Goal: Information Seeking & Learning: Learn about a topic

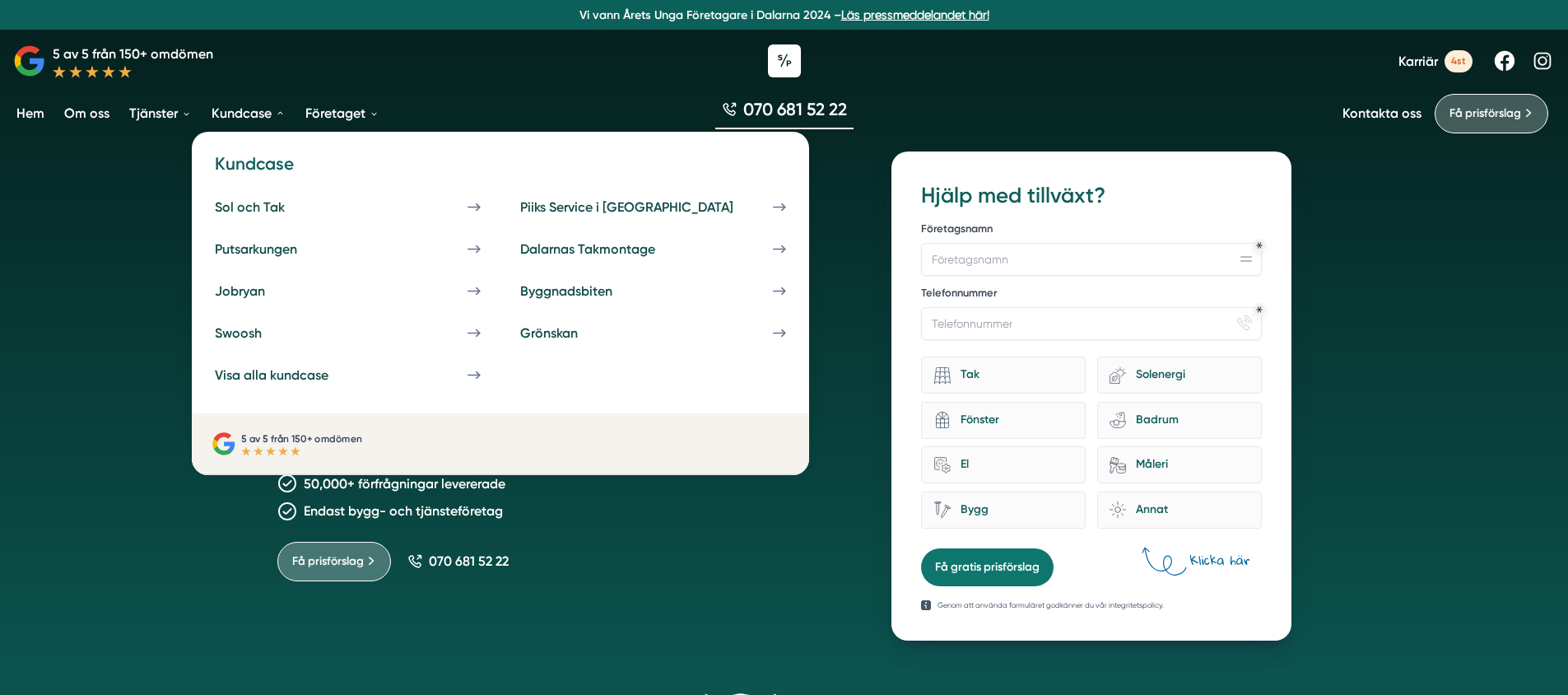
click at [252, 165] on h4 "Kundcase" at bounding box center [500, 170] width 591 height 37
click at [251, 179] on h4 "Kundcase" at bounding box center [500, 170] width 591 height 37
click at [246, 197] on link "Sol och Tak" at bounding box center [347, 207] width 286 height 35
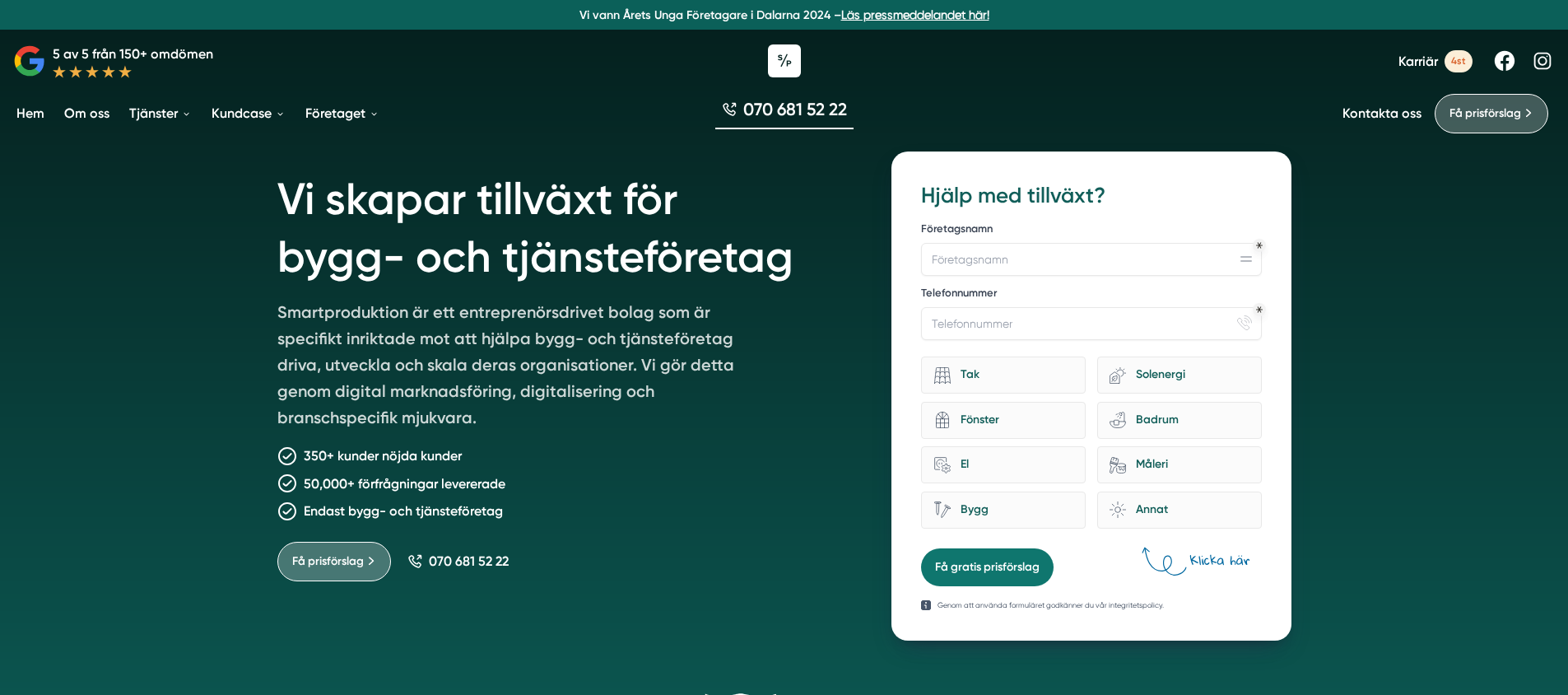
drag, startPoint x: 458, startPoint y: 265, endPoint x: 445, endPoint y: 273, distance: 15.3
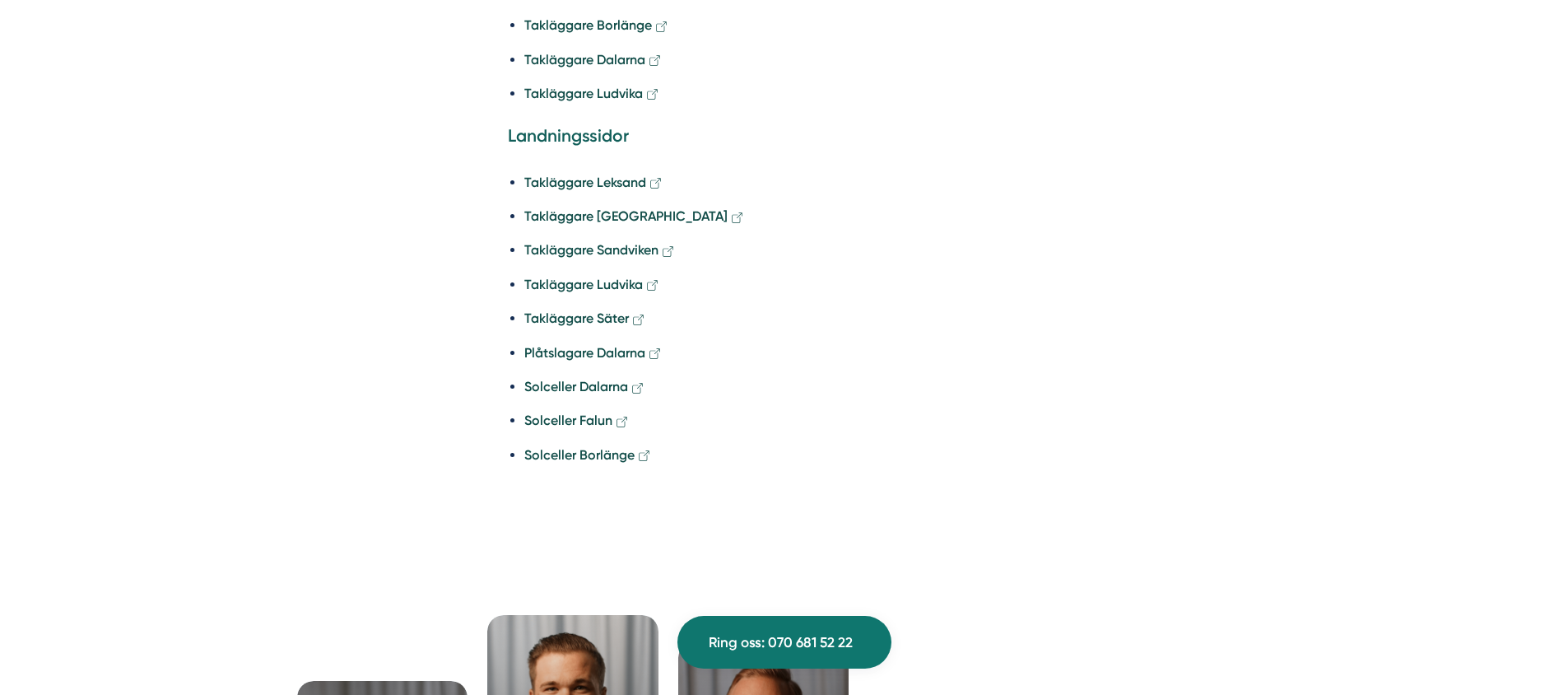
scroll to position [5576, 0]
click at [979, 409] on li "Solceller Falun" at bounding box center [793, 419] width 537 height 21
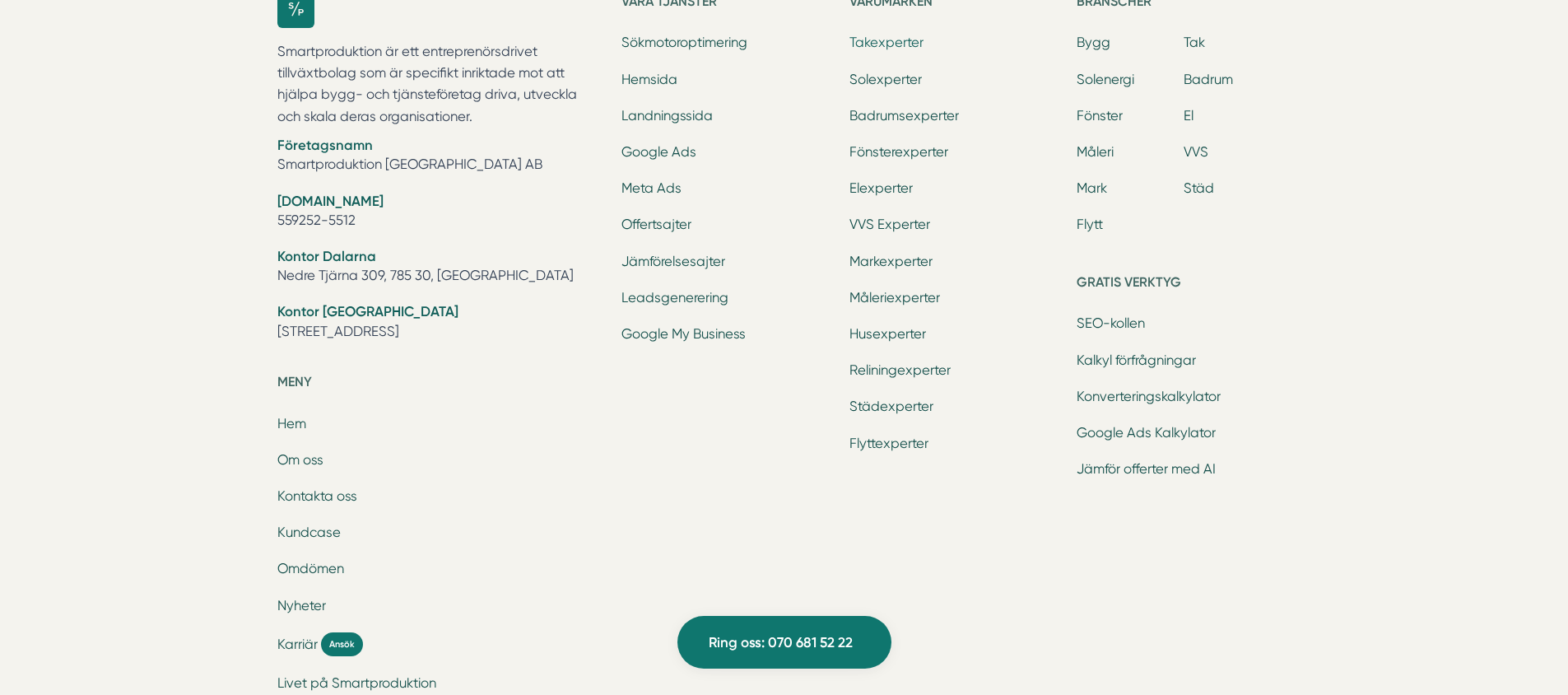
scroll to position [7370, 0]
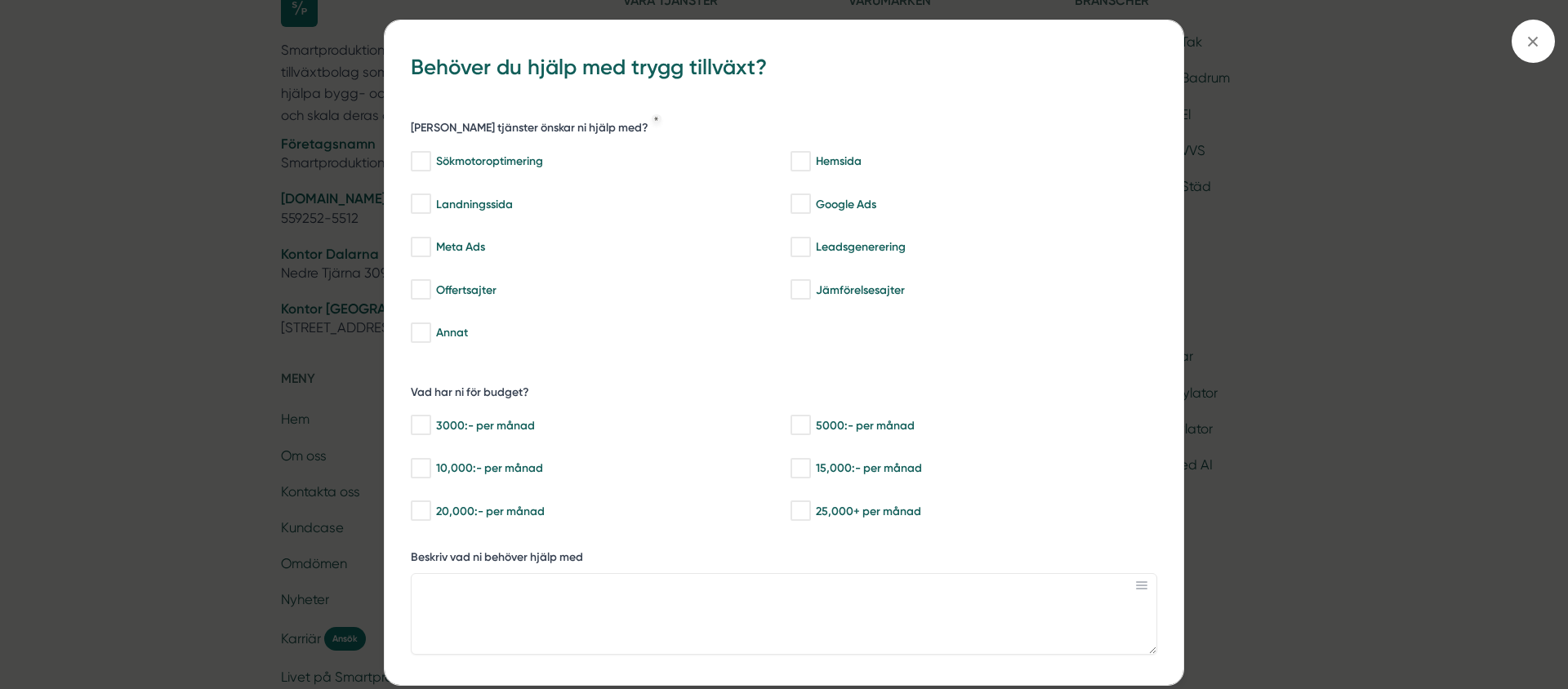
click at [242, 328] on div "bbc9b822-b2c6-488a-ab3e-9a2d59e49c7c Behöver du hjälp med trygg tillväxt? Vilka…" at bounding box center [784, 344] width 1568 height 689
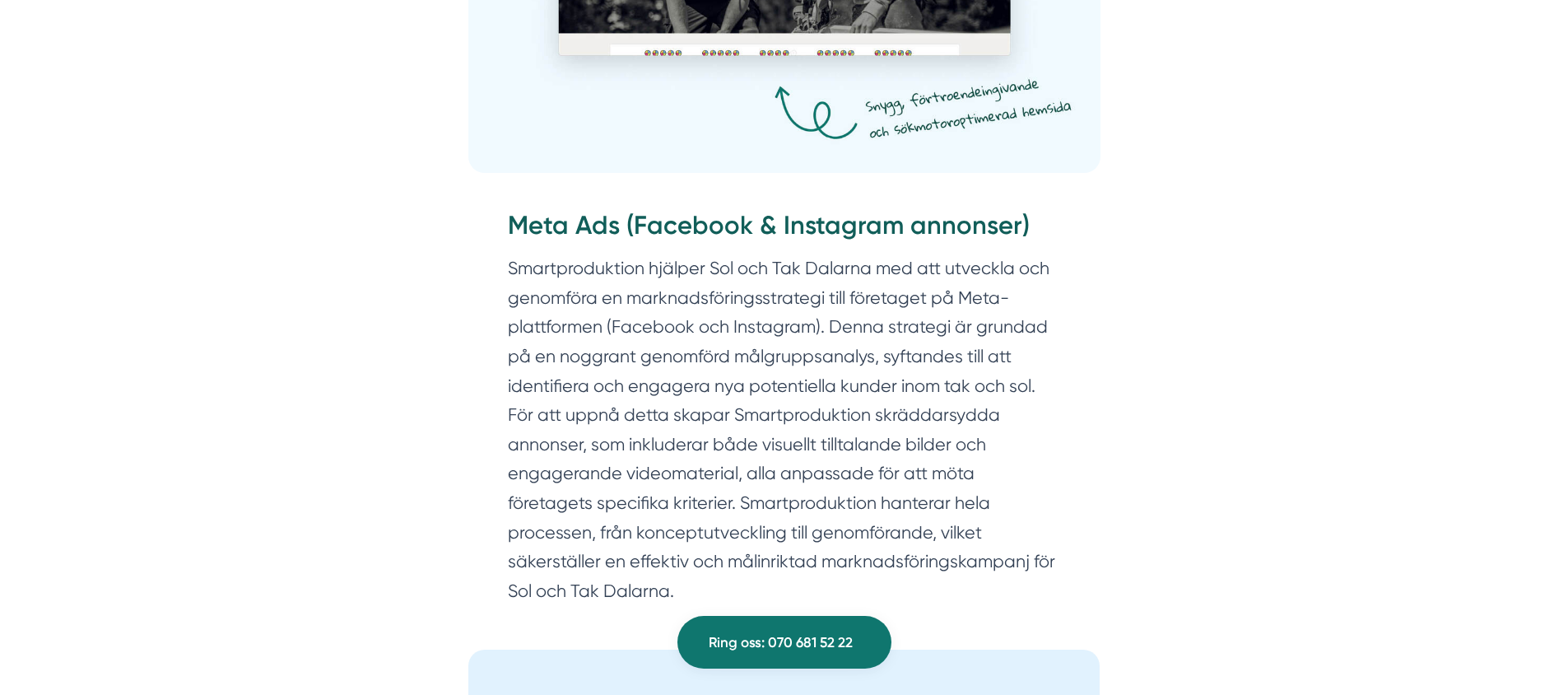
scroll to position [0, 0]
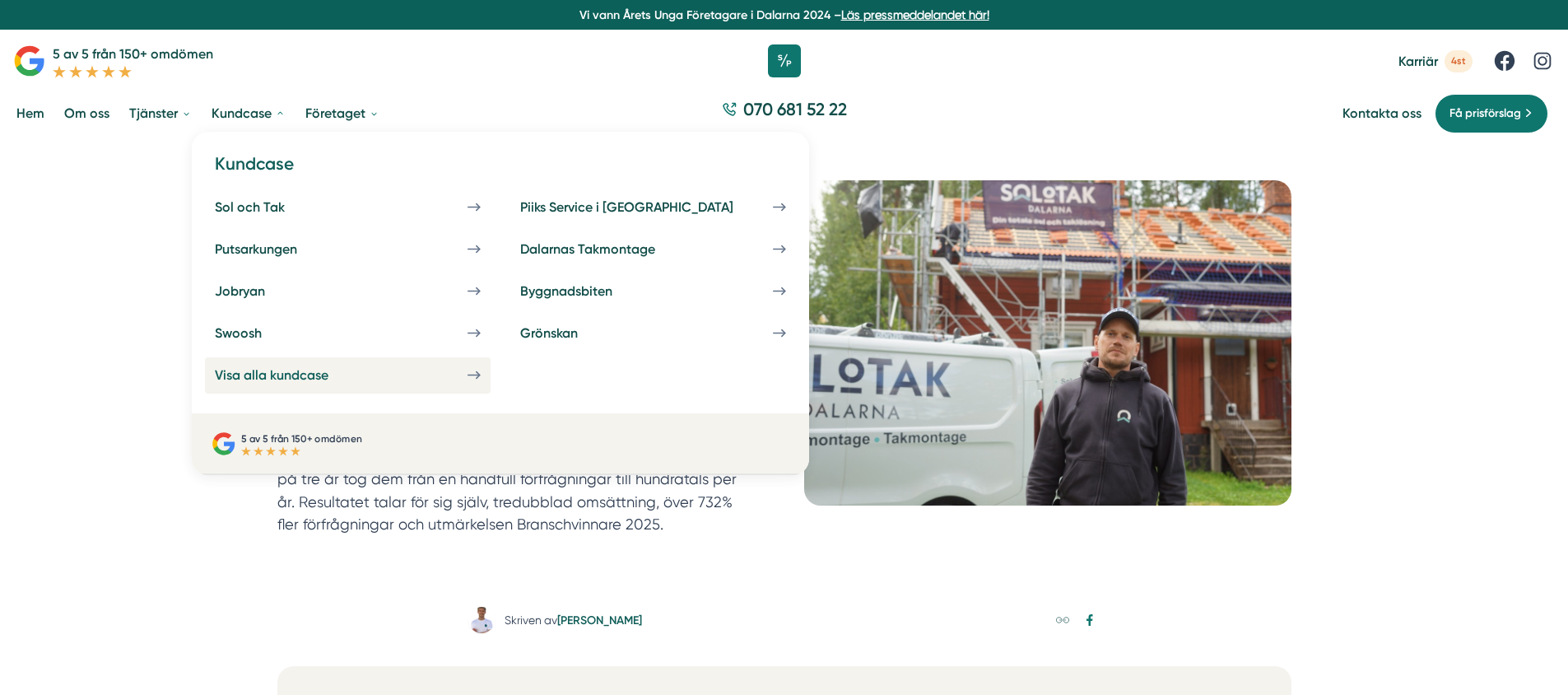
click at [263, 371] on div "Visa alla kundcase" at bounding box center [291, 375] width 153 height 16
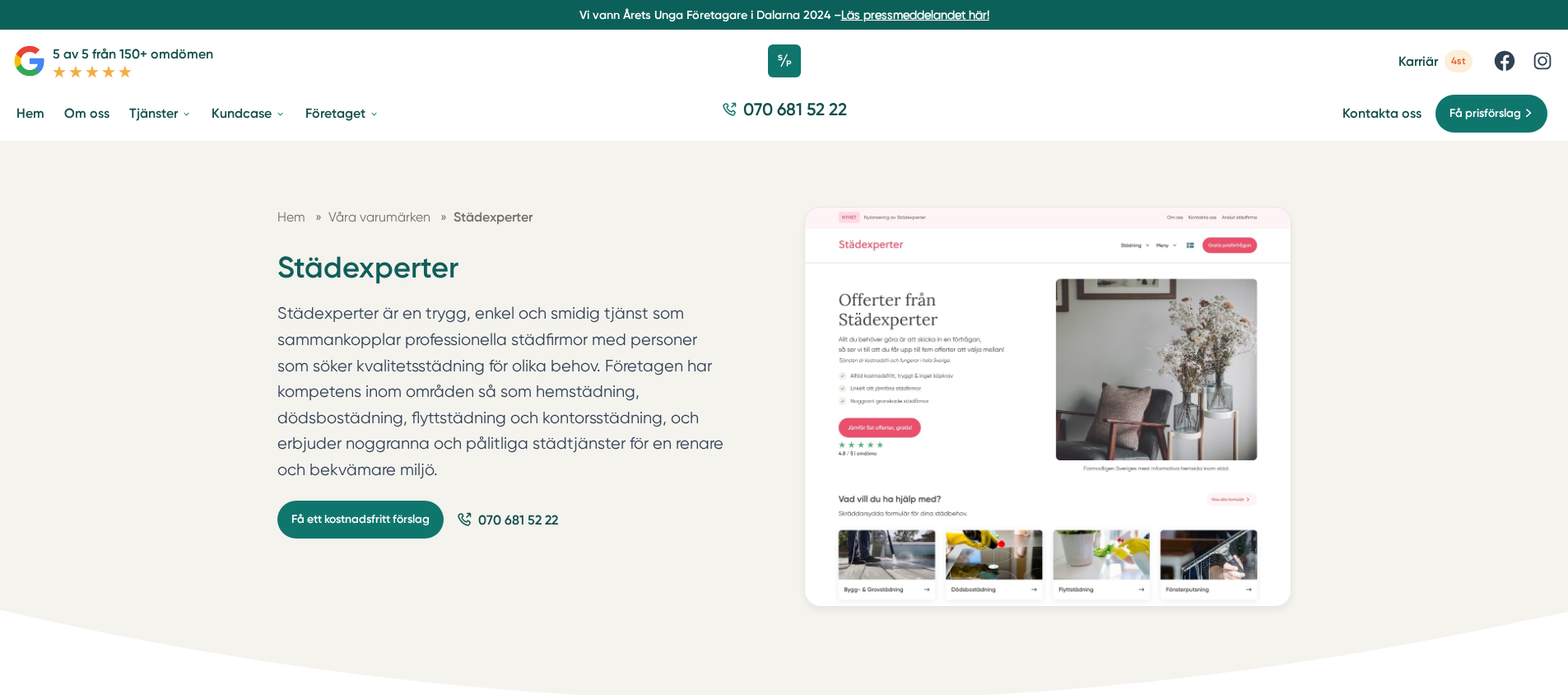
click at [900, 291] on img at bounding box center [1048, 406] width 487 height 399
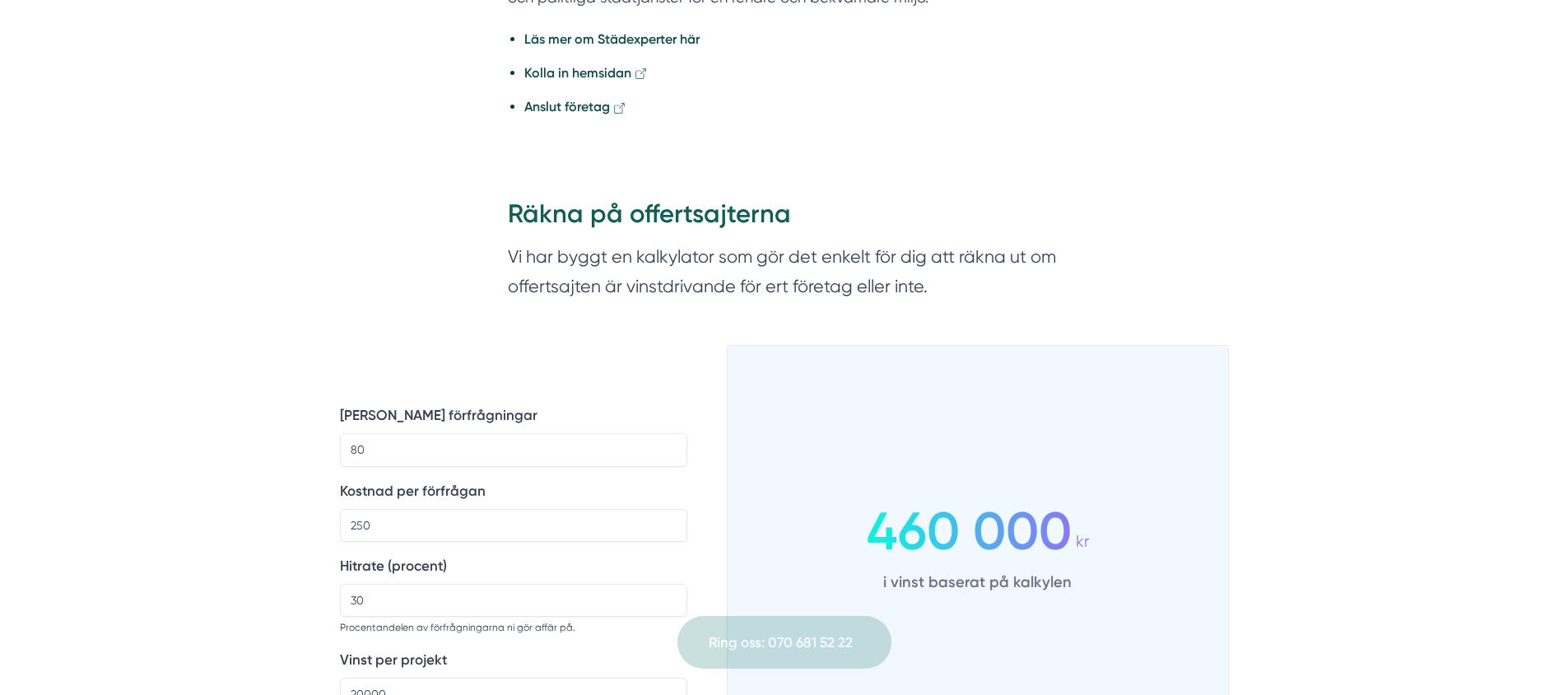
scroll to position [1077, 0]
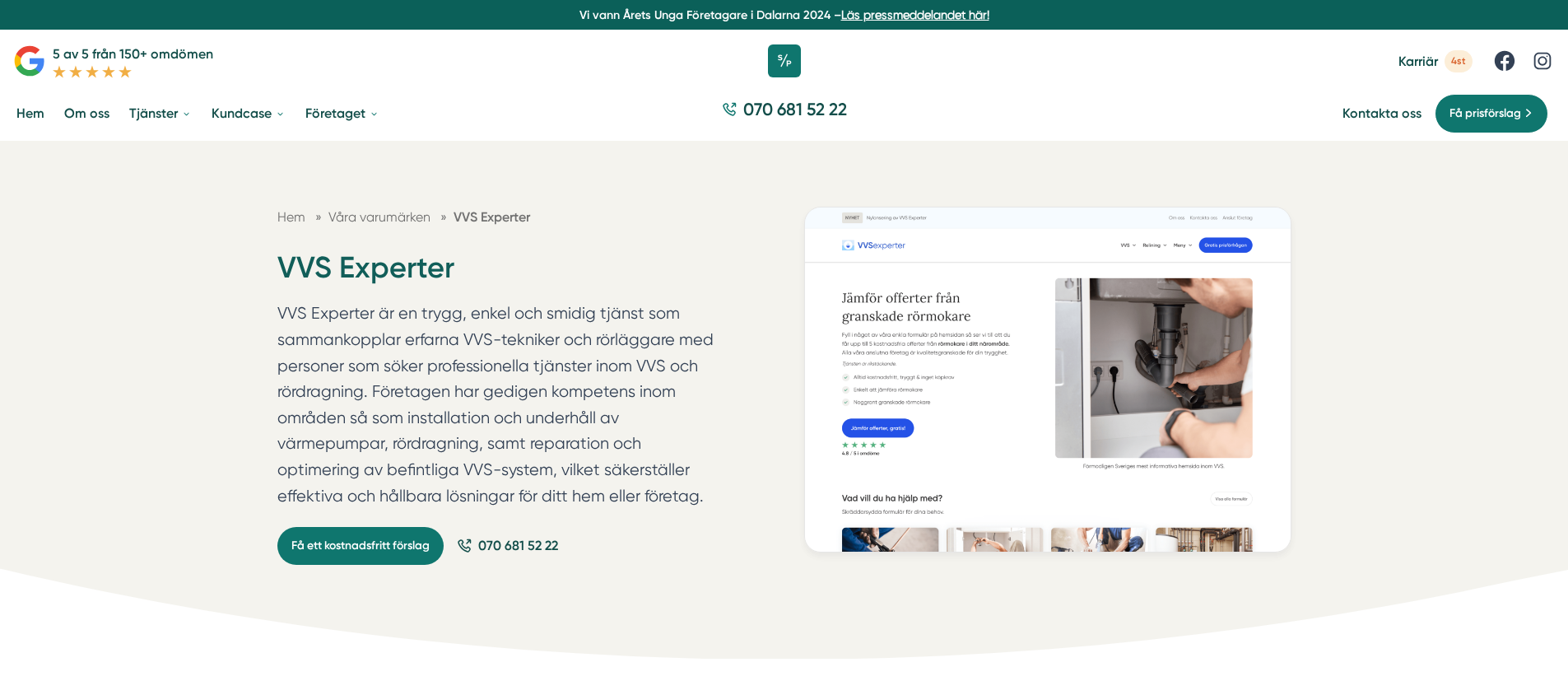
click at [394, 293] on h1 "VVS Experter" at bounding box center [501, 274] width 448 height 54
click at [398, 259] on h1 "VVS Experter" at bounding box center [501, 274] width 448 height 54
click at [398, 258] on h1 "VVS Experter" at bounding box center [501, 274] width 448 height 54
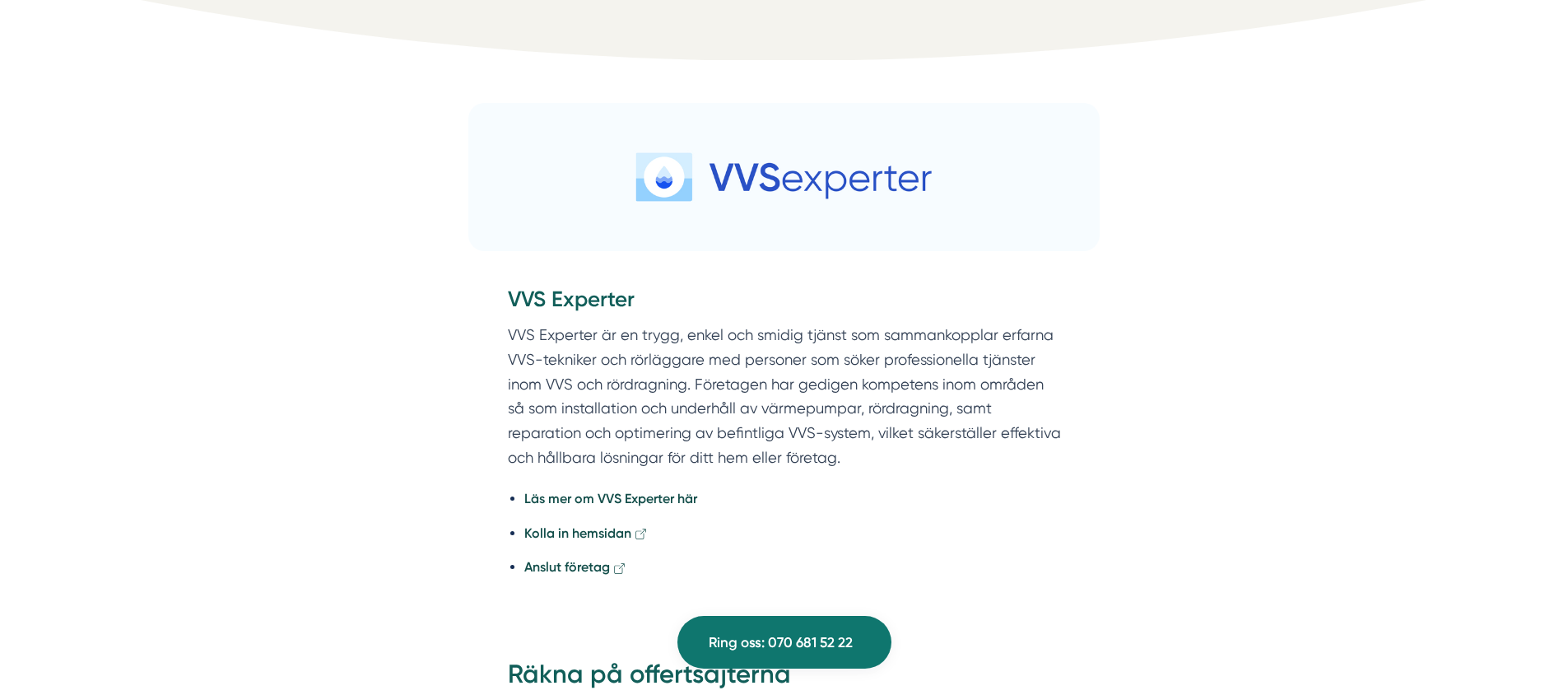
scroll to position [724, 0]
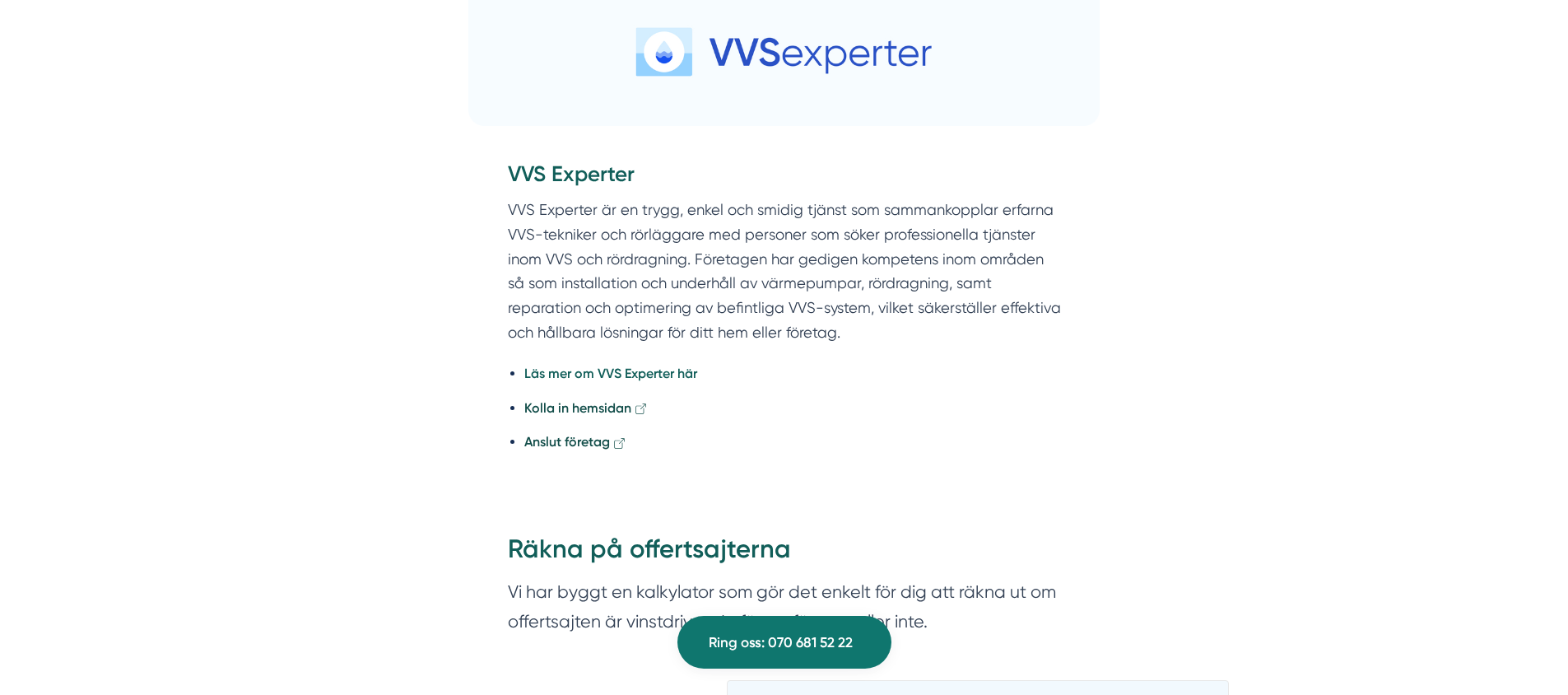
click at [631, 373] on strong "Läs mer om VVS Experter här" at bounding box center [611, 373] width 173 height 16
click at [621, 391] on ul "Läs mer om VVS Experter här Kolla in hemsidan Anslut företag" at bounding box center [784, 412] width 553 height 119
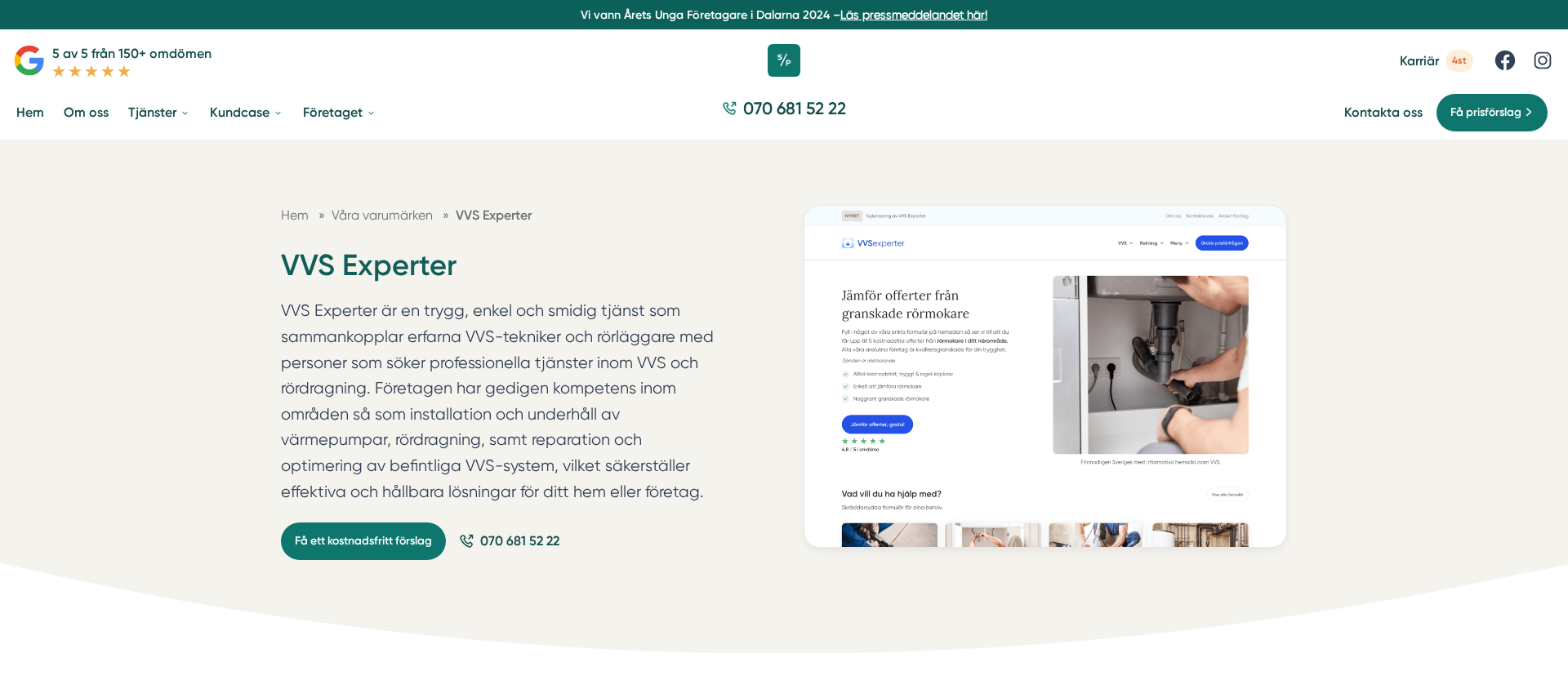
click at [598, 405] on p "VVS Experter är en trygg, enkel och smidig tjänst som sammankopplar erfarna VVS…" at bounding box center [503, 405] width 444 height 214
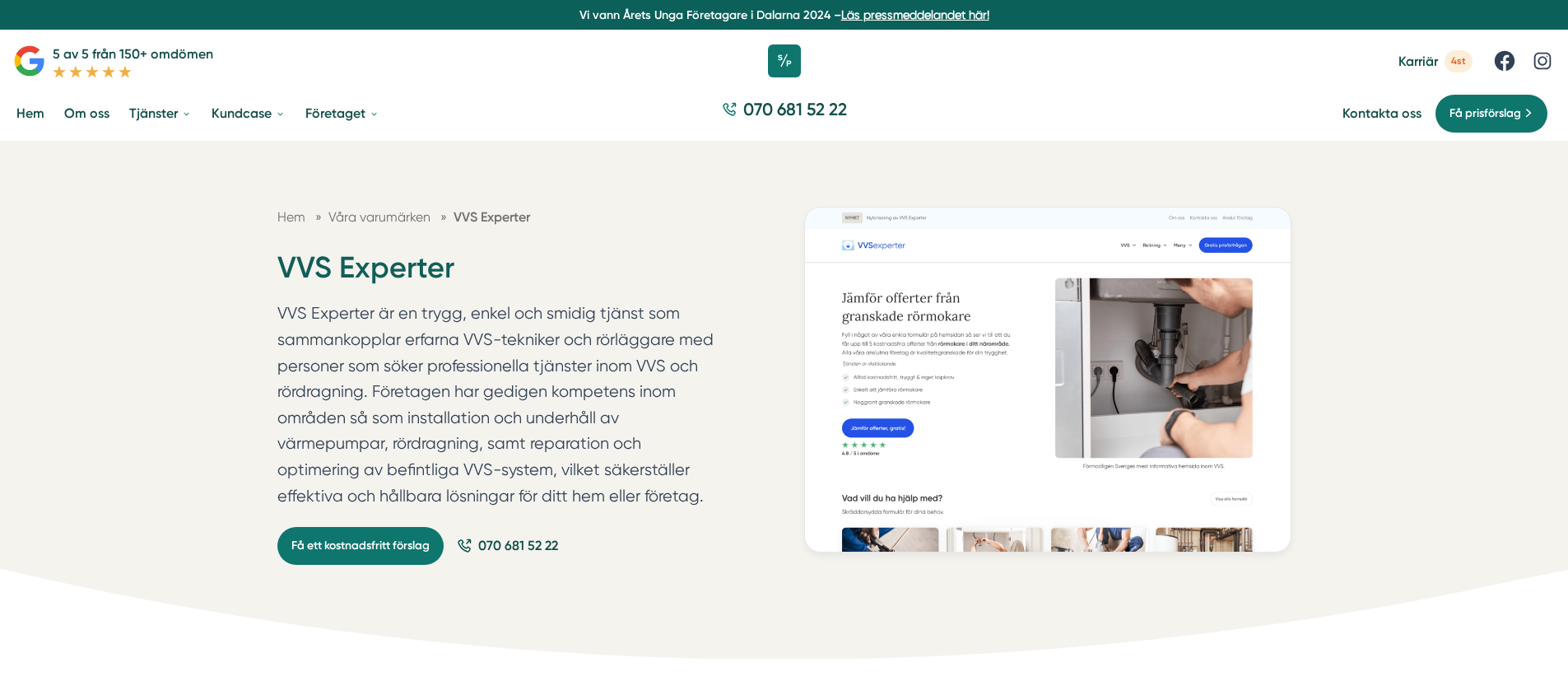
drag, startPoint x: 592, startPoint y: 397, endPoint x: 585, endPoint y: 391, distance: 9.2
drag, startPoint x: 589, startPoint y: 421, endPoint x: 580, endPoint y: 400, distance: 22.8
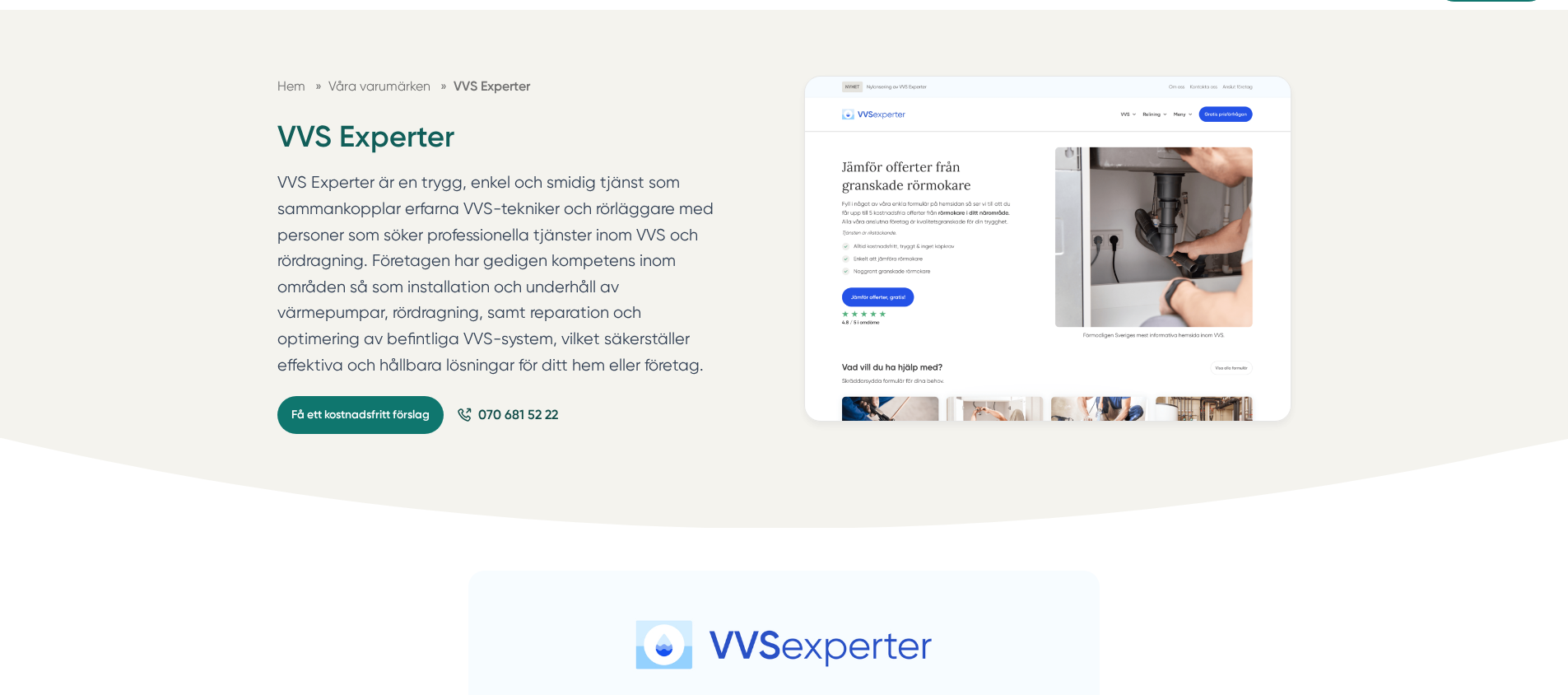
scroll to position [537, 0]
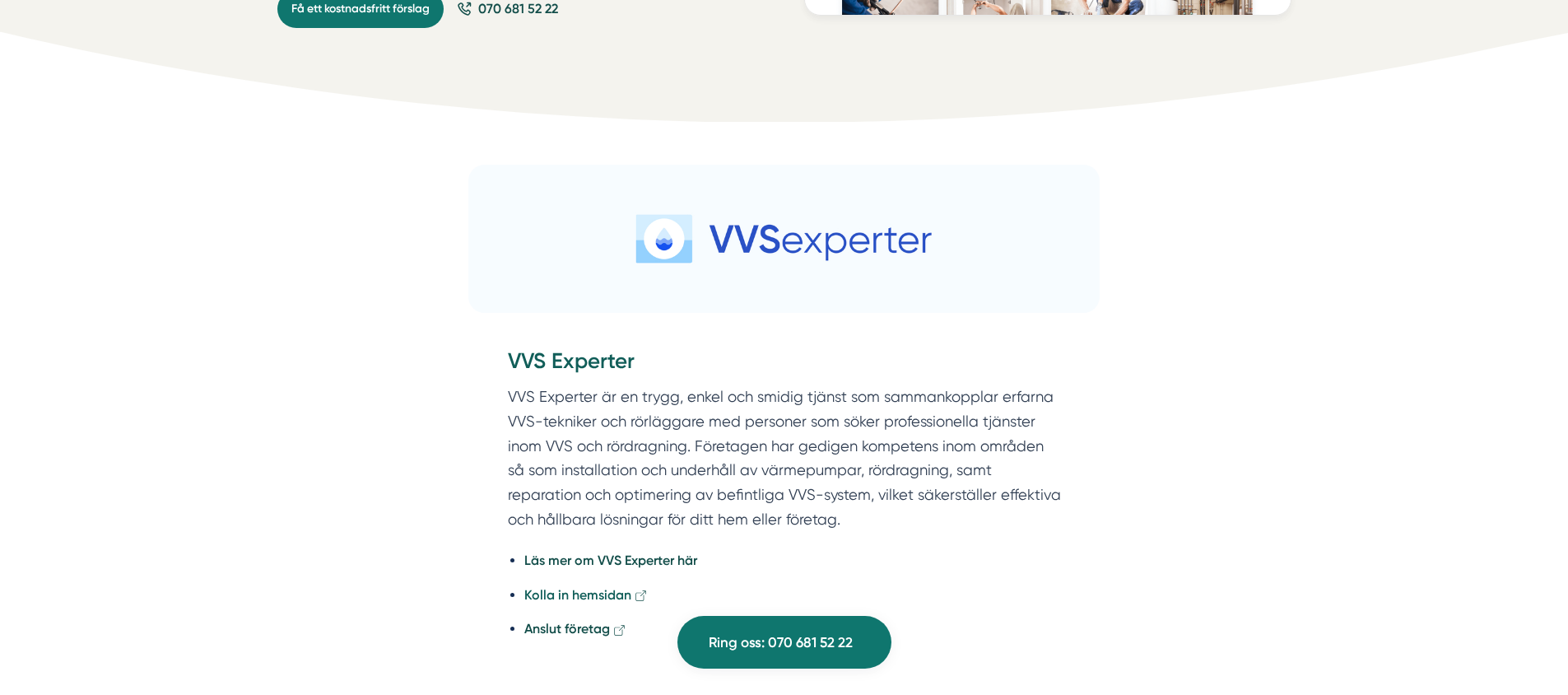
click at [614, 588] on strong "Kolla in hemsidan" at bounding box center [578, 595] width 107 height 16
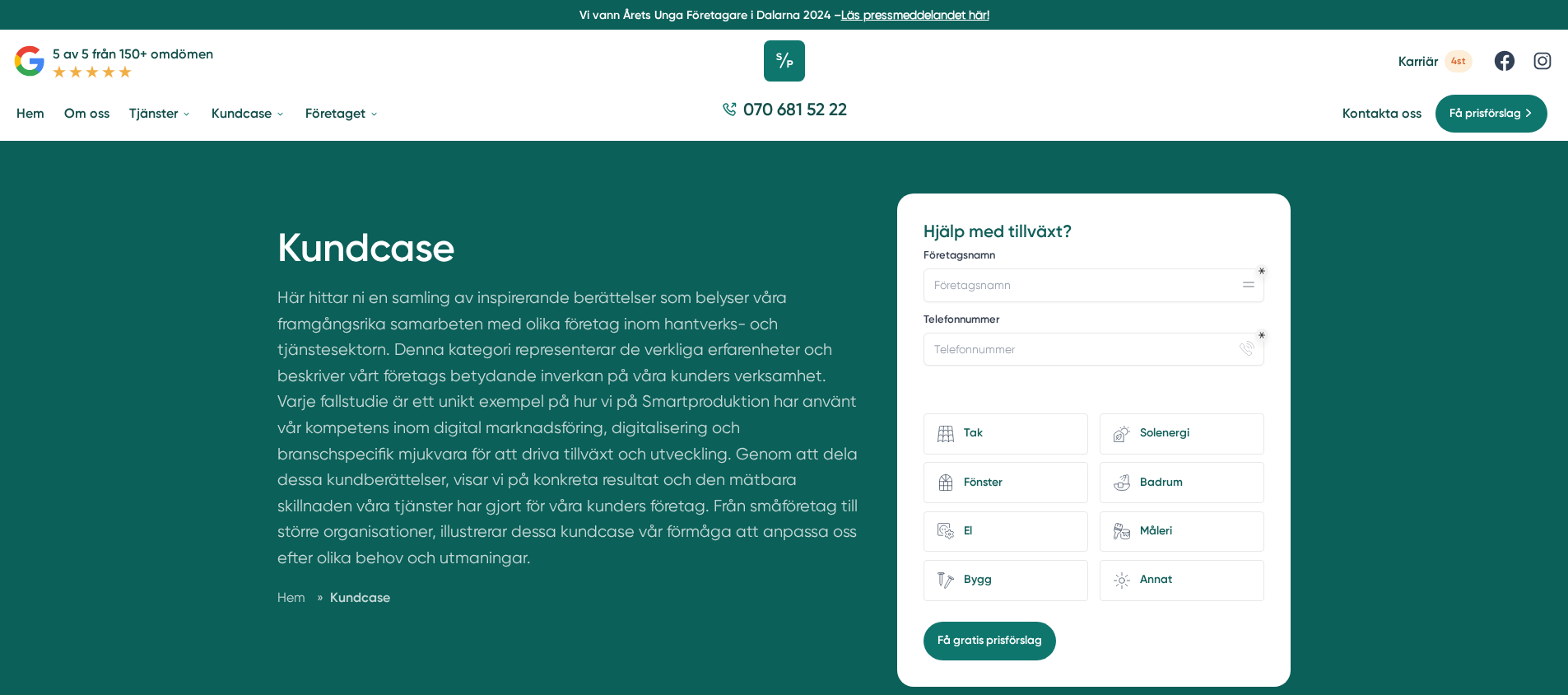
click at [789, 64] on icon at bounding box center [784, 61] width 41 height 41
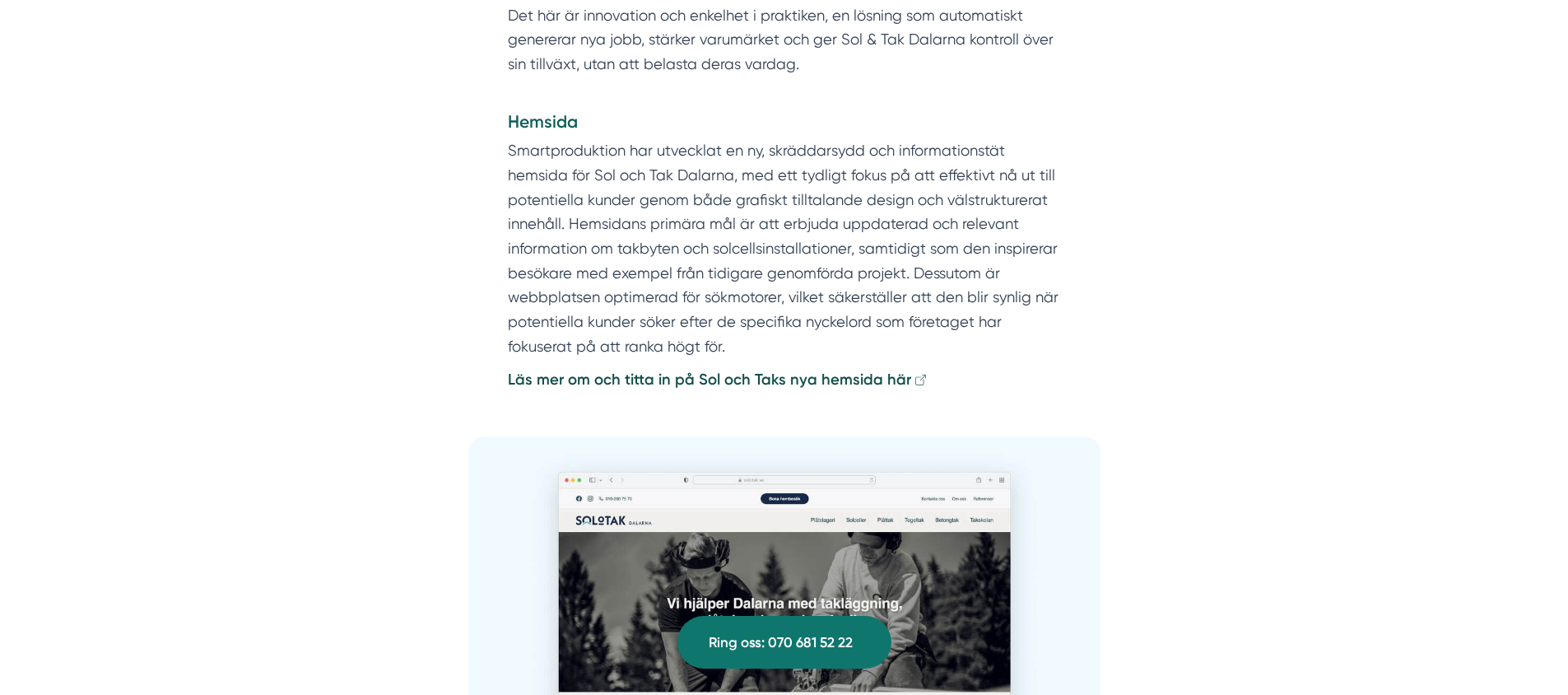
scroll to position [2901, 0]
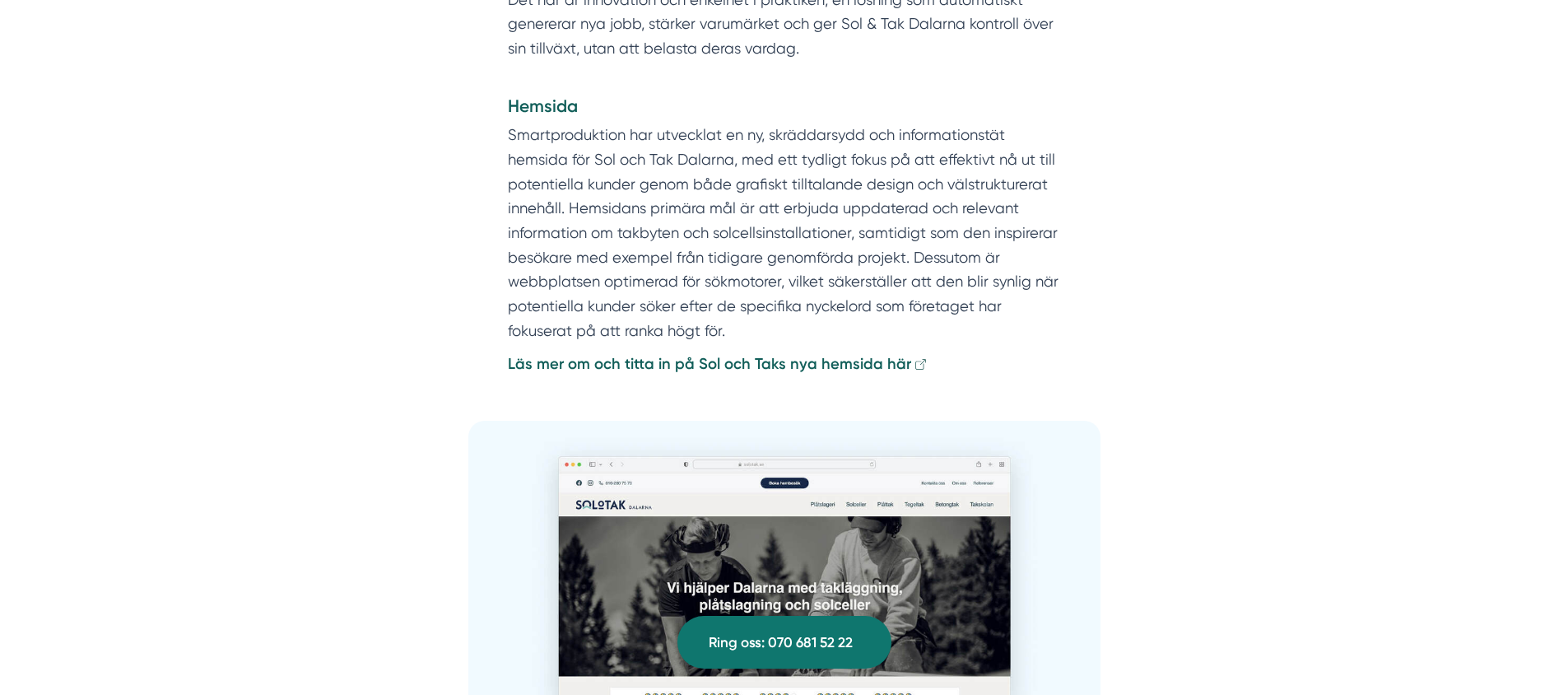
click at [726, 355] on strong "Läs mer om och titta in på Sol och Taks nya hemsida här" at bounding box center [710, 364] width 403 height 18
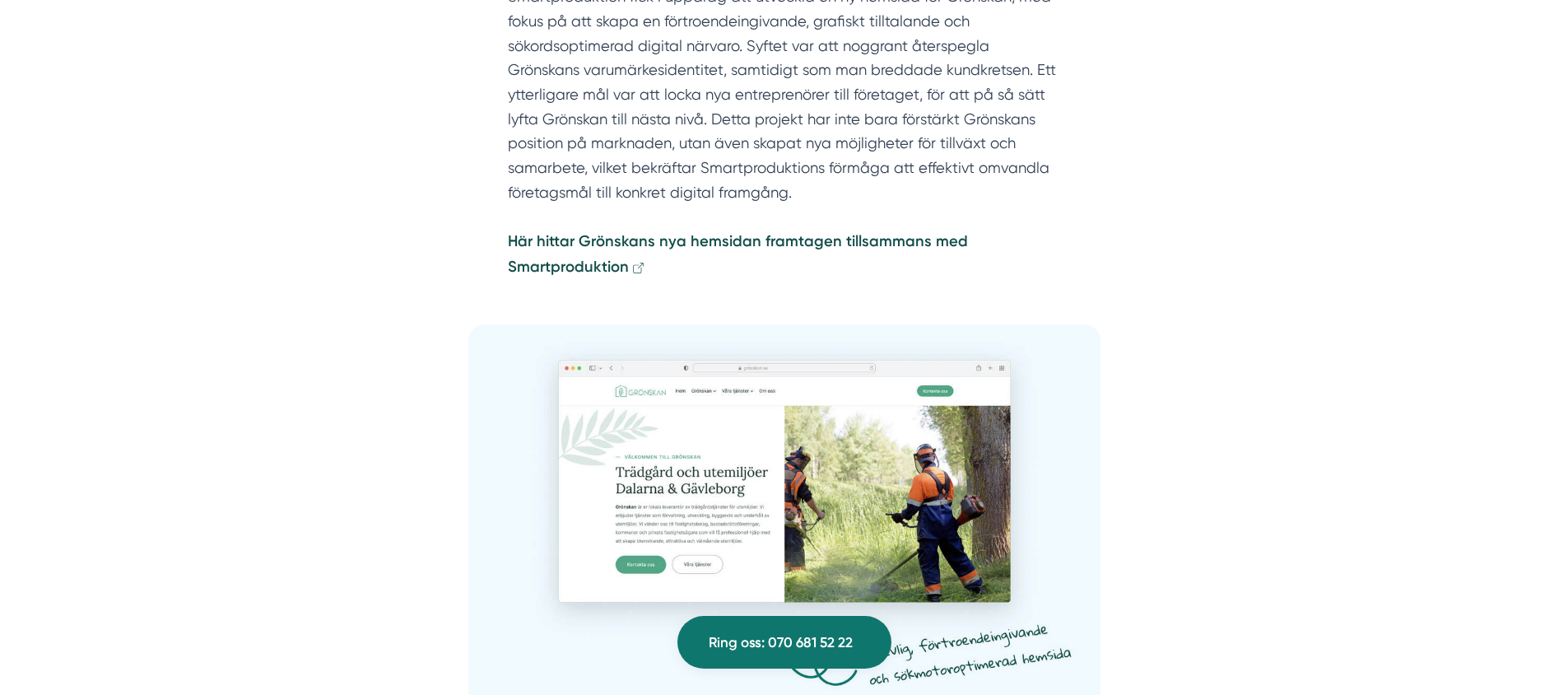
scroll to position [1780, 0]
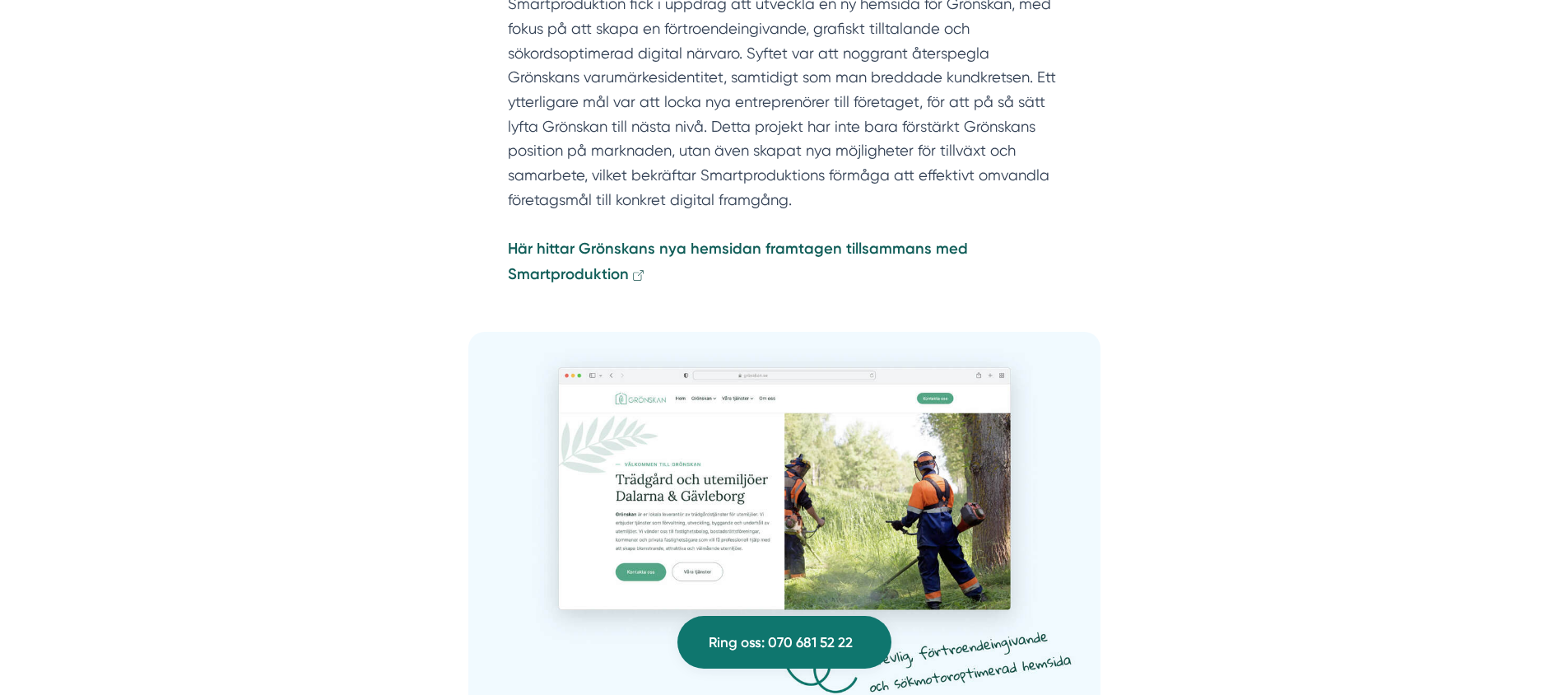
click at [581, 247] on strong "Här hittar Grönskans nya hemsidan framtagen tillsammans med Smartproduktion" at bounding box center [737, 261] width 460 height 44
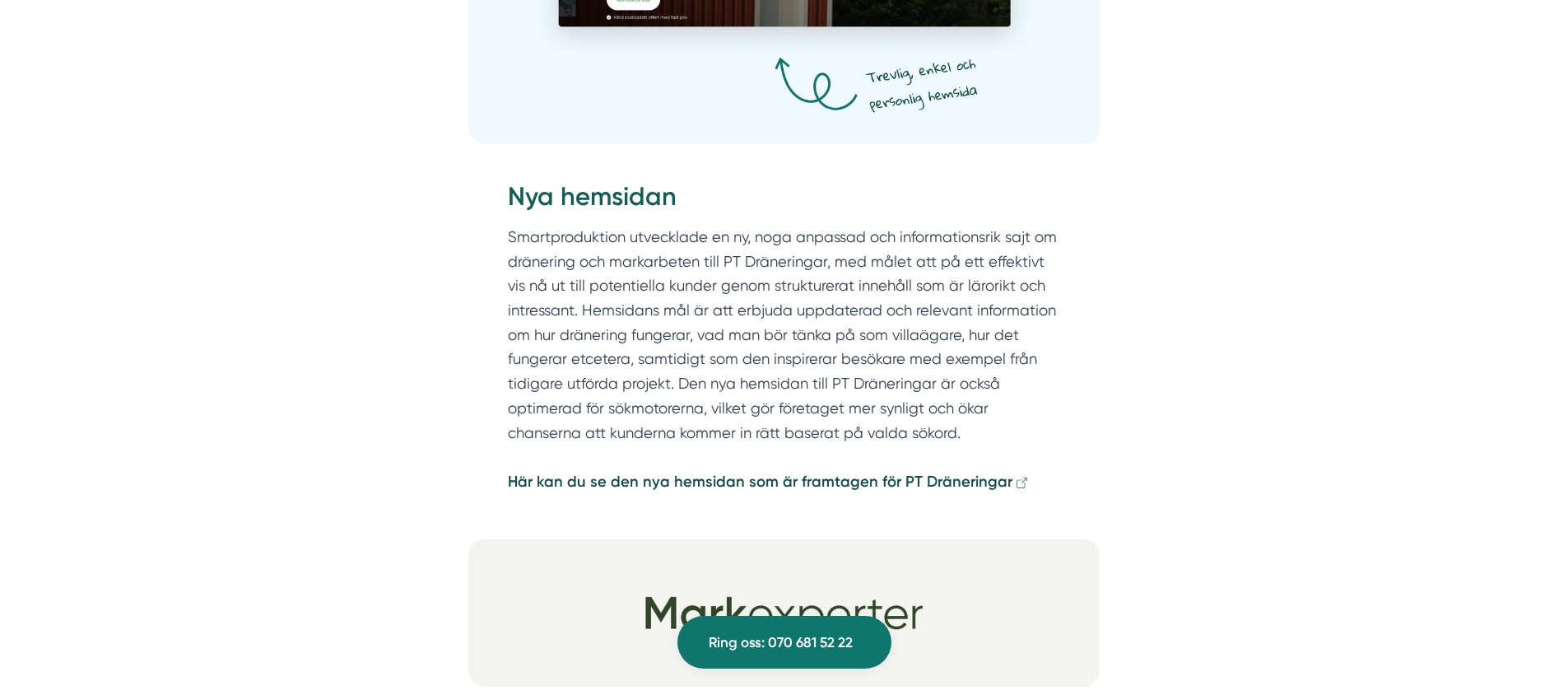
scroll to position [2512, 0]
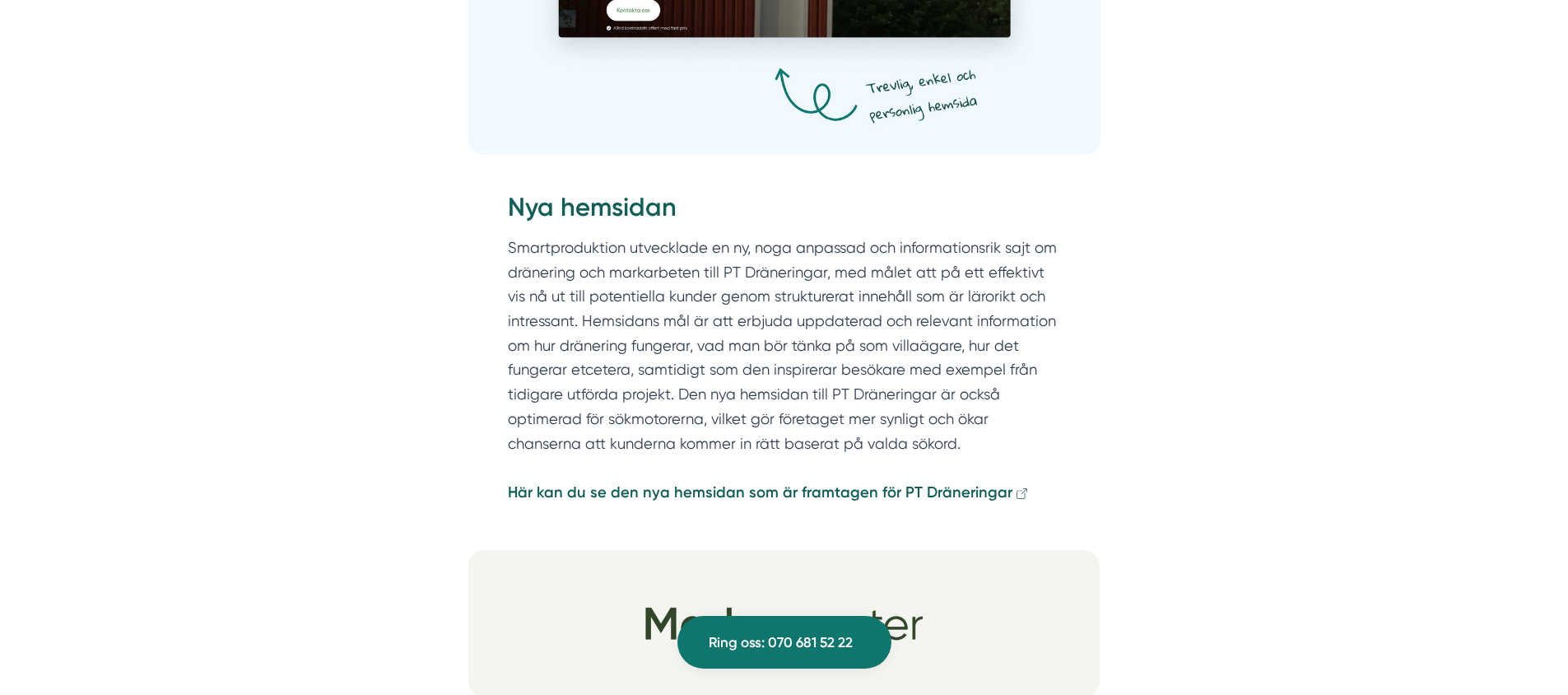
click at [870, 483] on strong "Här kan du se den nya hemsidan som är framtagen för PT Dräneringar" at bounding box center [760, 492] width 505 height 18
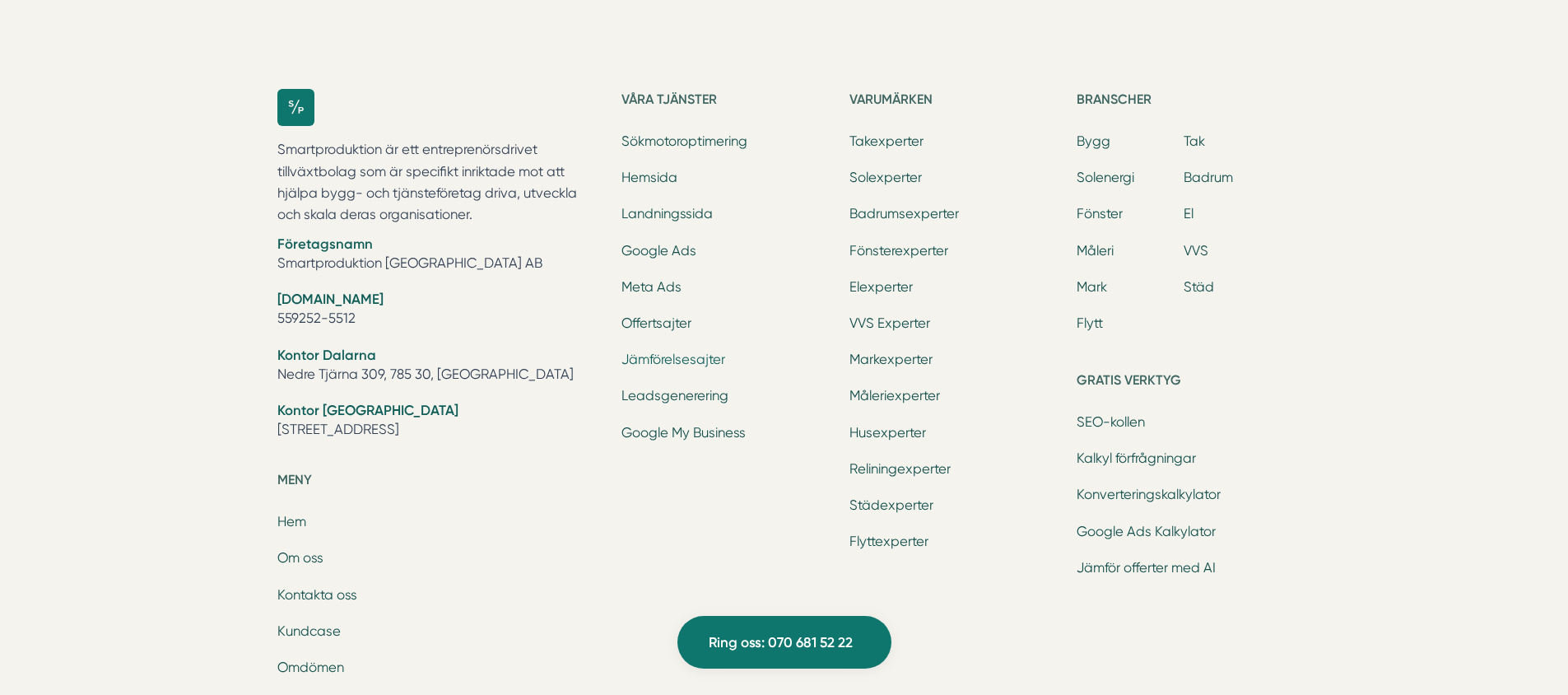
scroll to position [5052, 0]
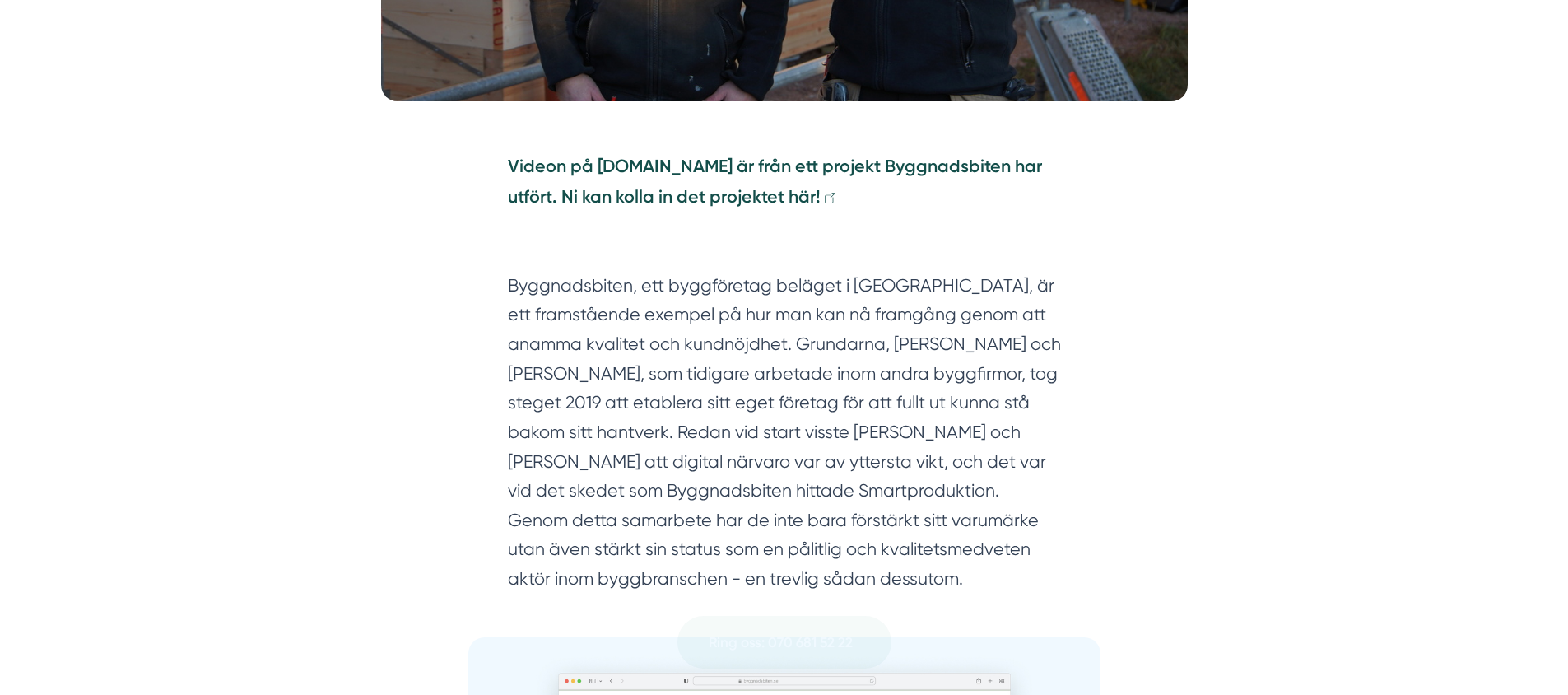
scroll to position [856, 0]
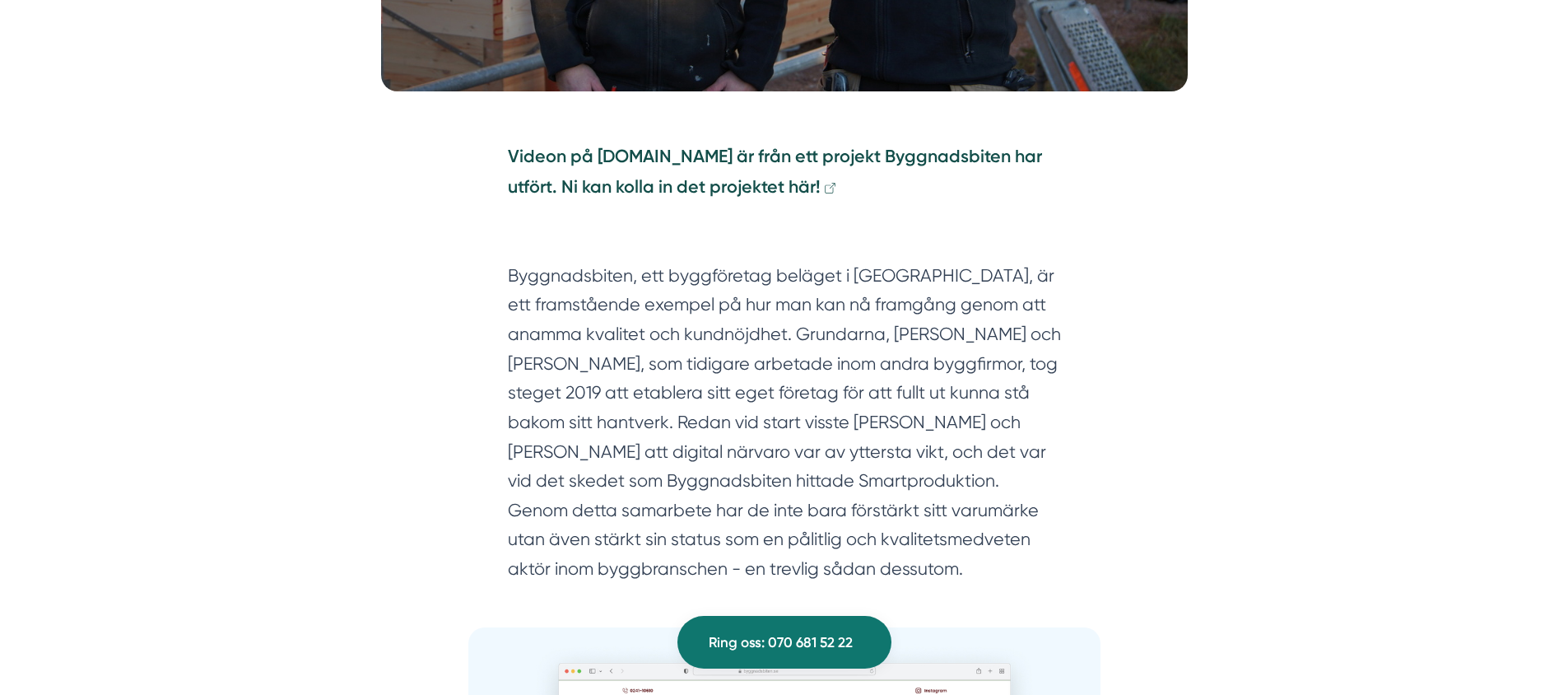
click at [696, 142] on section "Videon på [DOMAIN_NAME] är från ett projekt Byggnadsbiten har utfört. Ni kan ko…" at bounding box center [784, 175] width 553 height 68
click at [698, 146] on strong "Videon på [DOMAIN_NAME] är från ett projekt Byggnadsbiten har utfört. Ni kan ko…" at bounding box center [775, 171] width 534 height 52
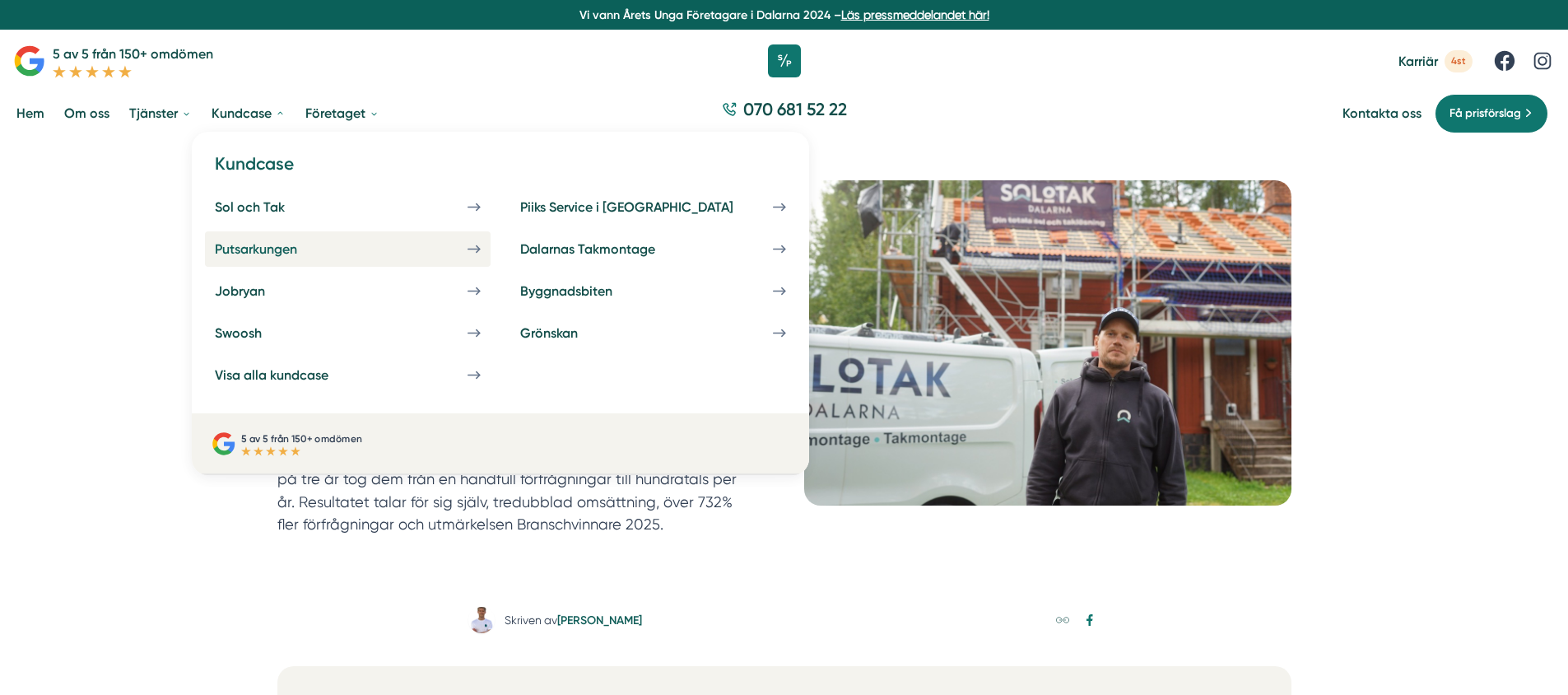
click at [258, 239] on link "Putsarkungen" at bounding box center [347, 249] width 286 height 35
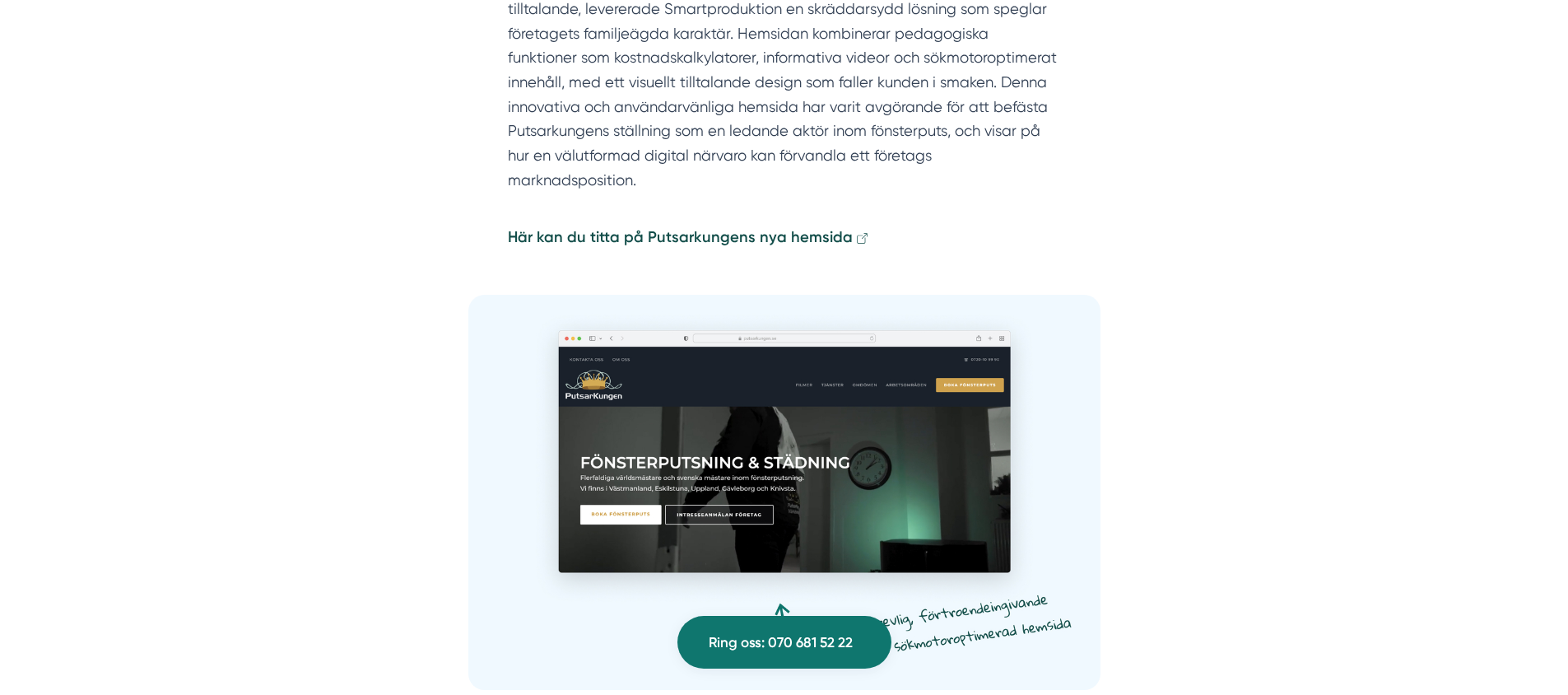
scroll to position [3139, 0]
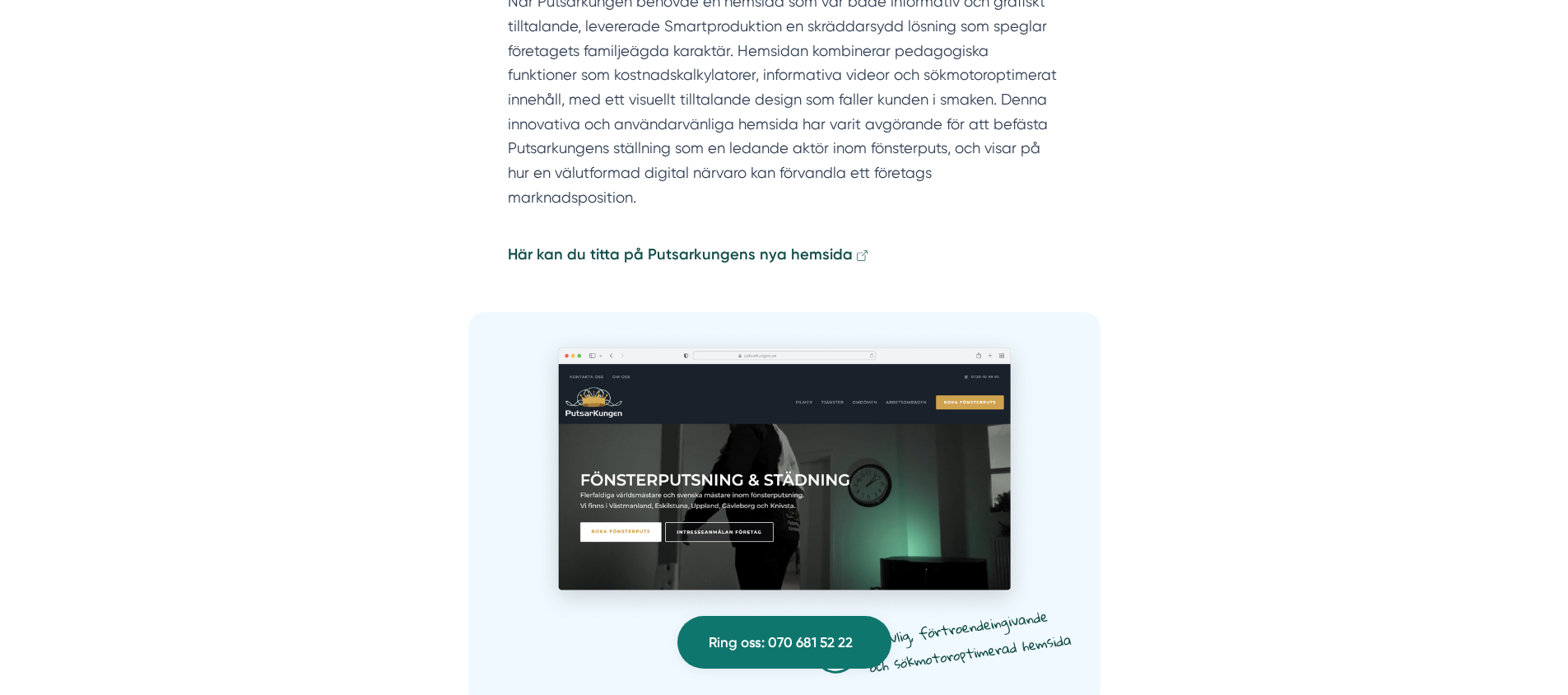
click at [686, 242] on p "Här kan du titta på Putsarkungens nya hemsida" at bounding box center [784, 254] width 553 height 26
click at [687, 245] on strong "Här kan du titta på Putsarkungens nya hemsida" at bounding box center [680, 254] width 345 height 18
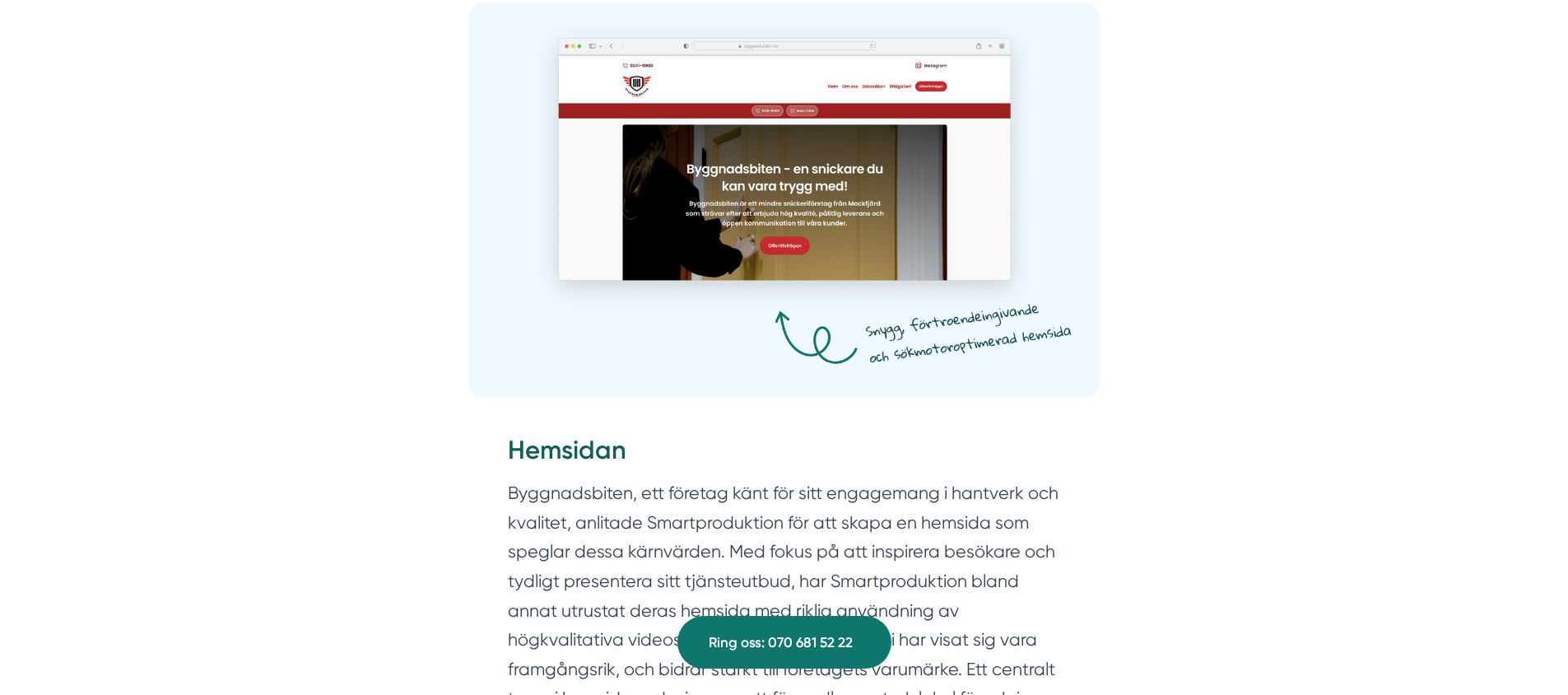
scroll to position [1972, 0]
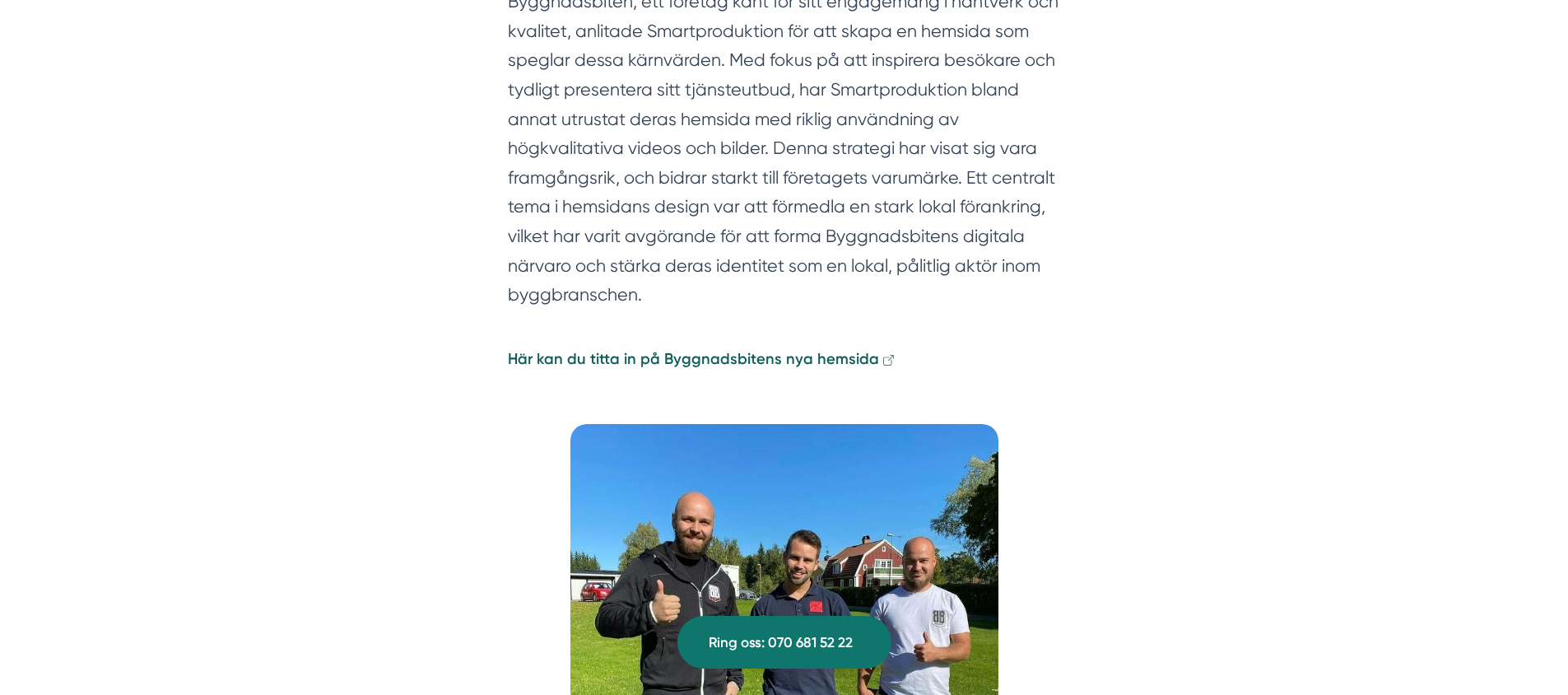
click at [786, 350] on strong "Här kan du titta in på Byggnadsbitens nya hemsida" at bounding box center [693, 359] width 371 height 18
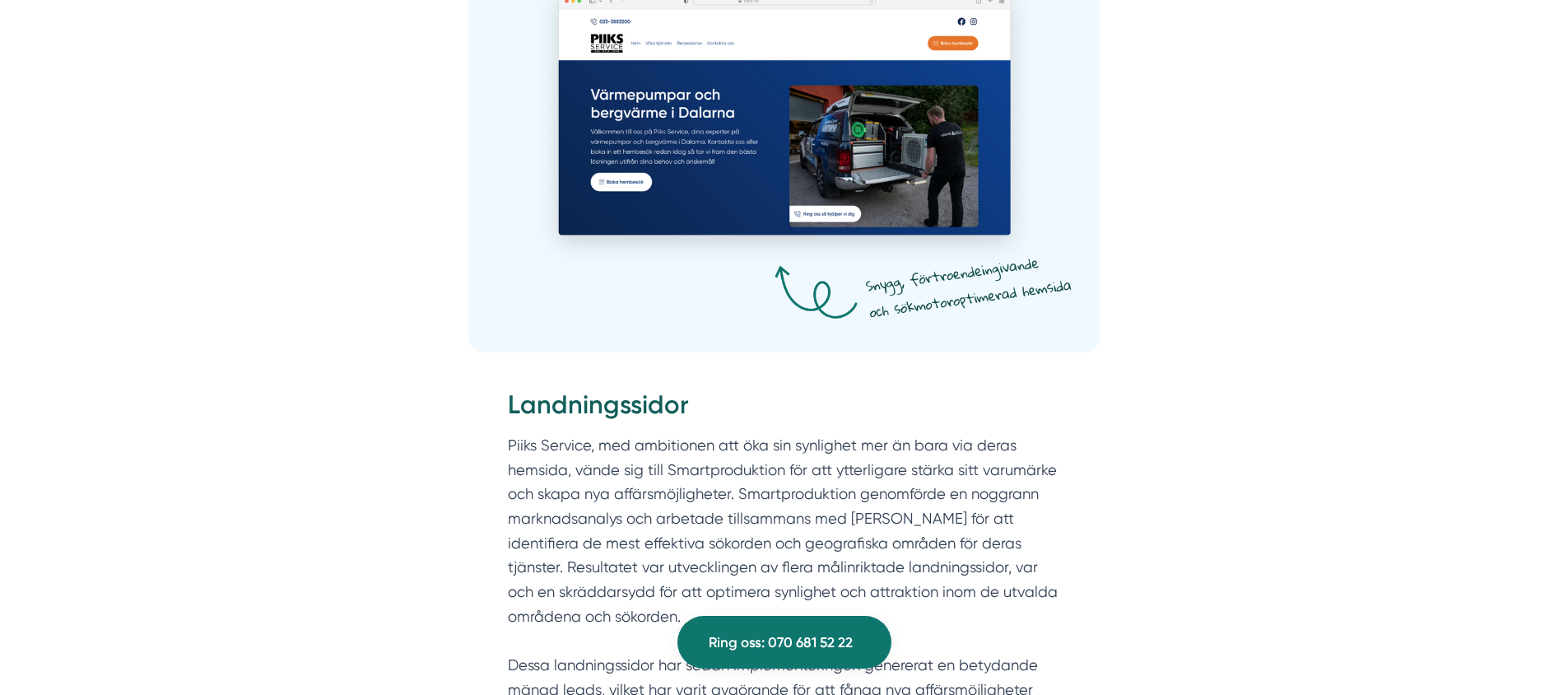
scroll to position [2325, 0]
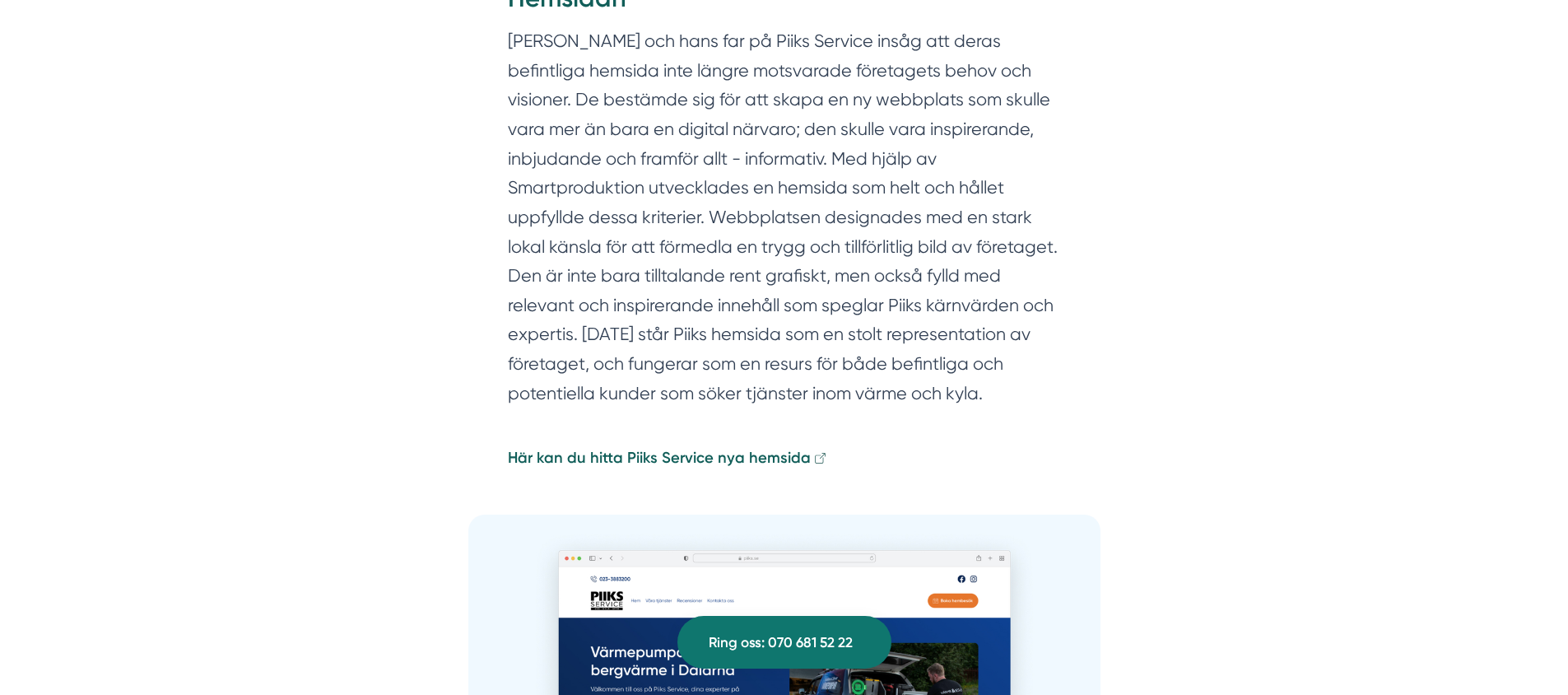
drag, startPoint x: 688, startPoint y: 424, endPoint x: 684, endPoint y: 455, distance: 31.3
click at [688, 427] on section "Gustaf och hans far på Piiks Service insåg att deras befintliga hemsida inte lä…" at bounding box center [784, 236] width 553 height 418
click at [684, 455] on strong "Här kan du hitta Piiks Service nya hemsida" at bounding box center [659, 458] width 303 height 18
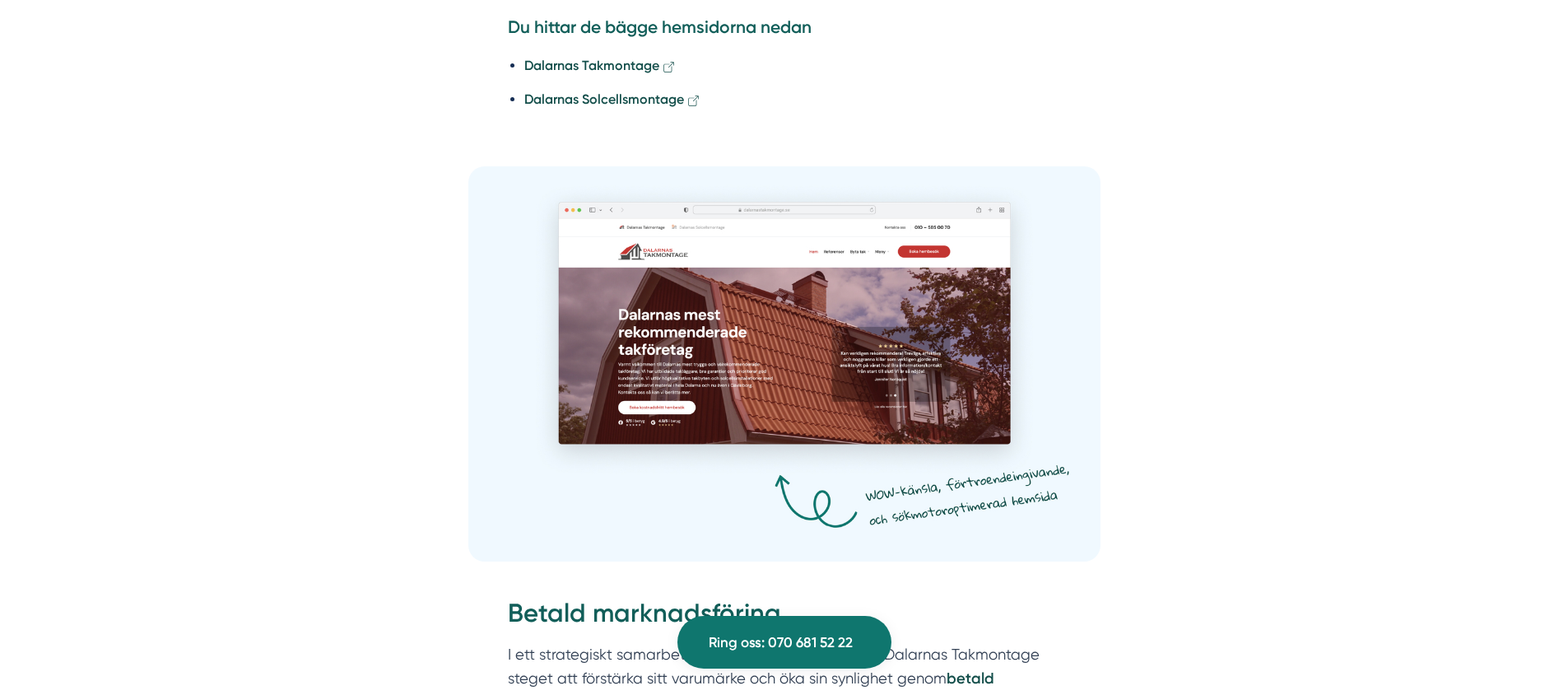
scroll to position [2177, 0]
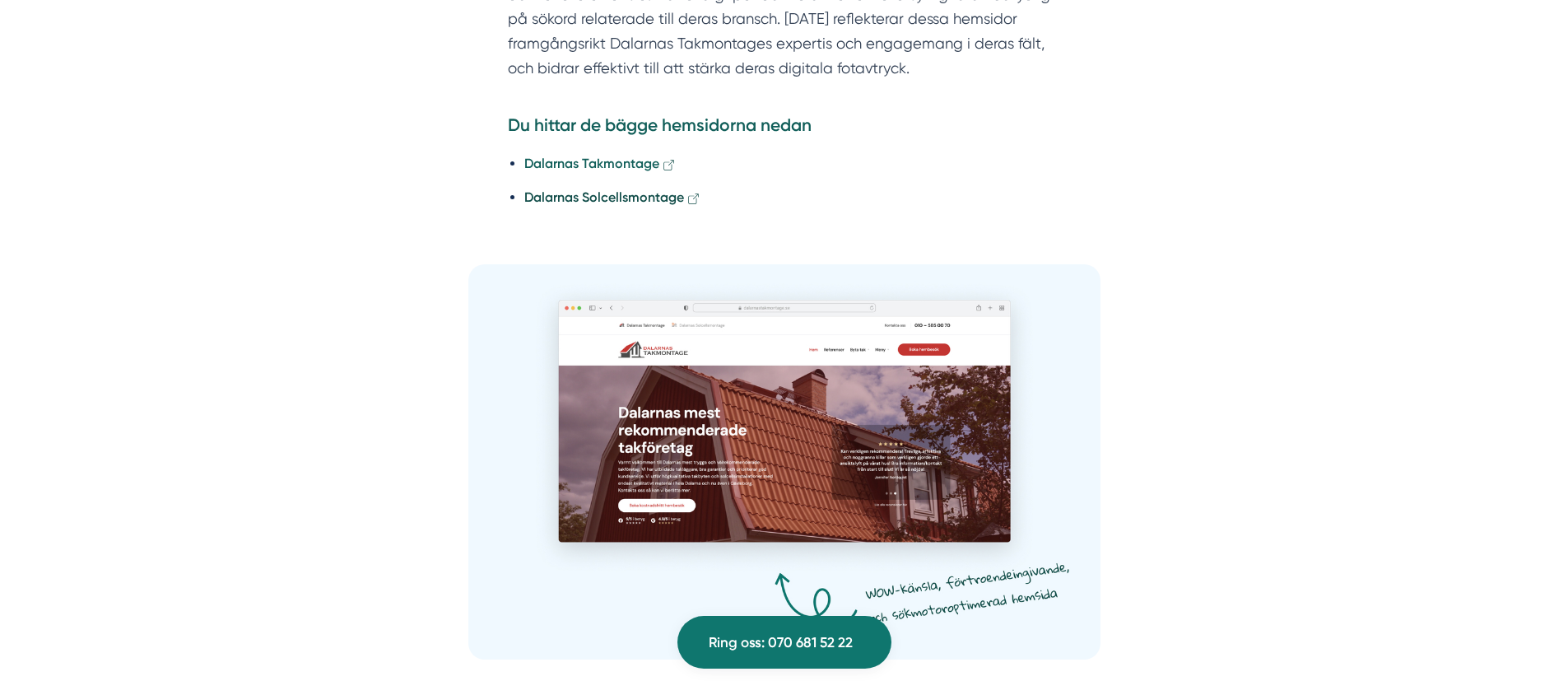
click at [592, 156] on strong "Dalarnas Takmontage" at bounding box center [592, 163] width 135 height 16
